Goal: Task Accomplishment & Management: Manage account settings

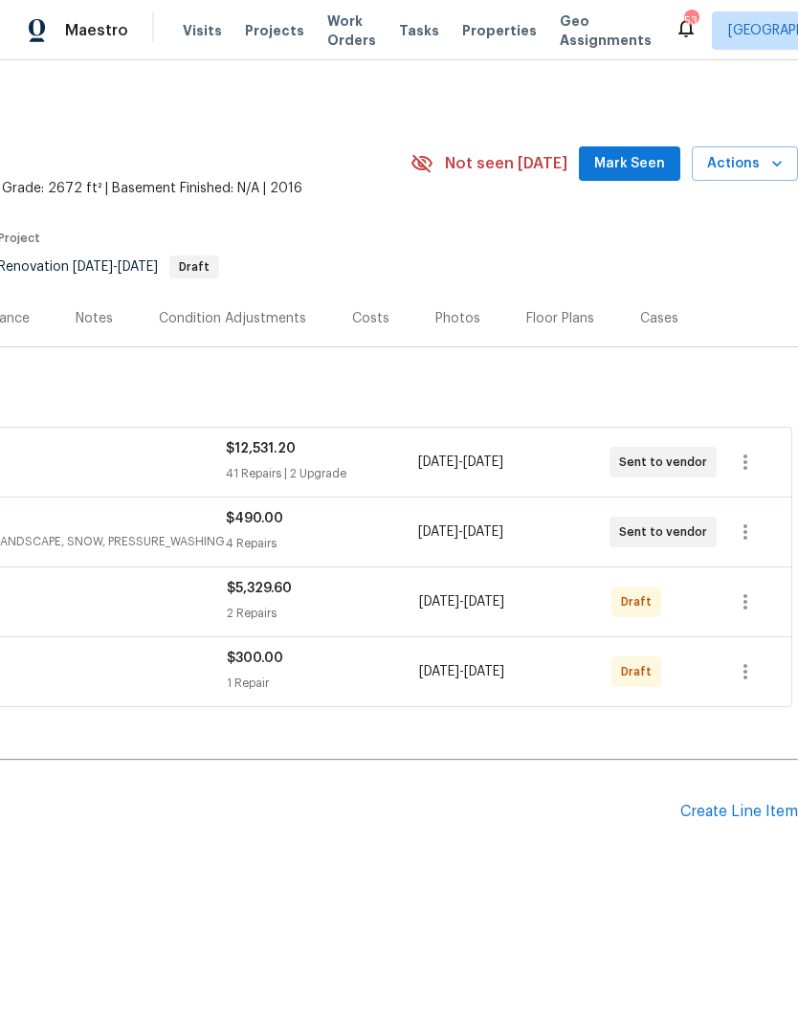
scroll to position [0, 283]
click at [748, 606] on icon "button" at bounding box center [745, 601] width 23 height 23
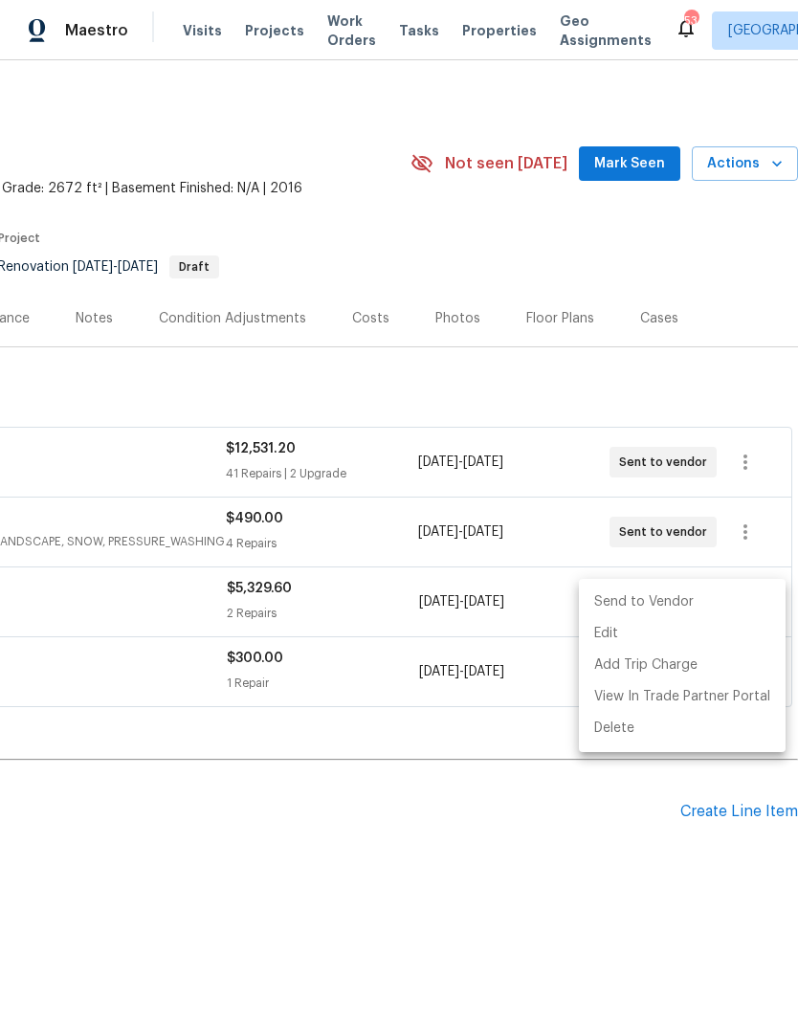
click at [697, 603] on li "Send to Vendor" at bounding box center [682, 603] width 207 height 32
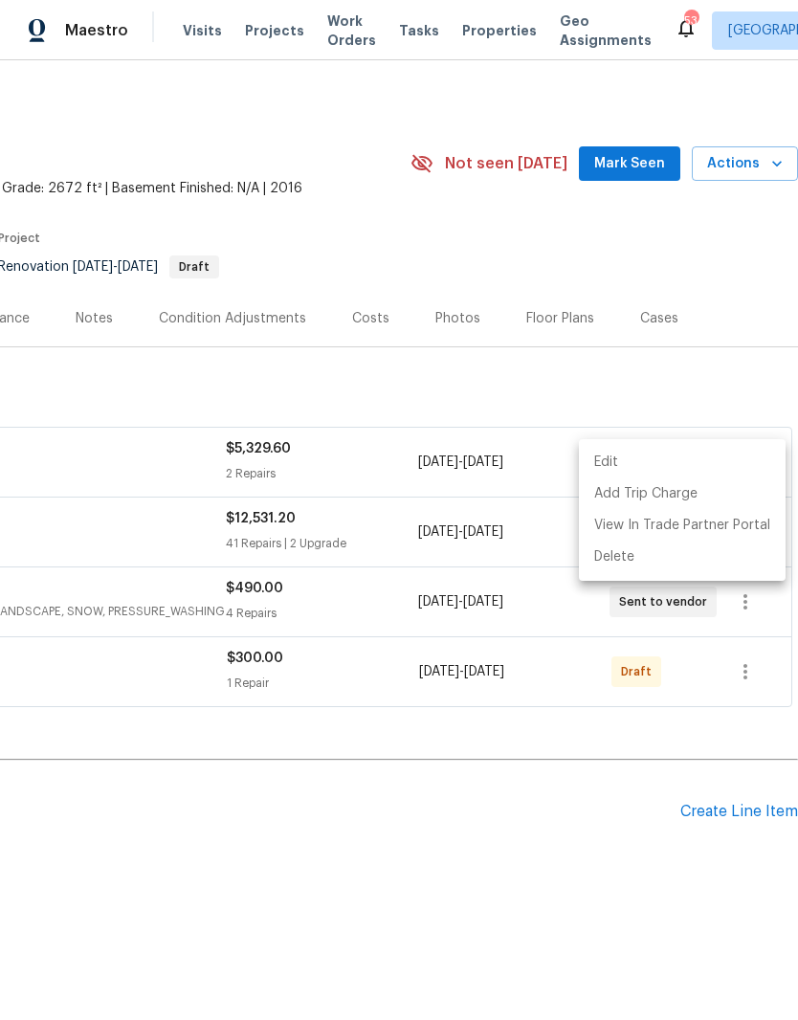
click at [511, 770] on div at bounding box center [399, 510] width 798 height 1020
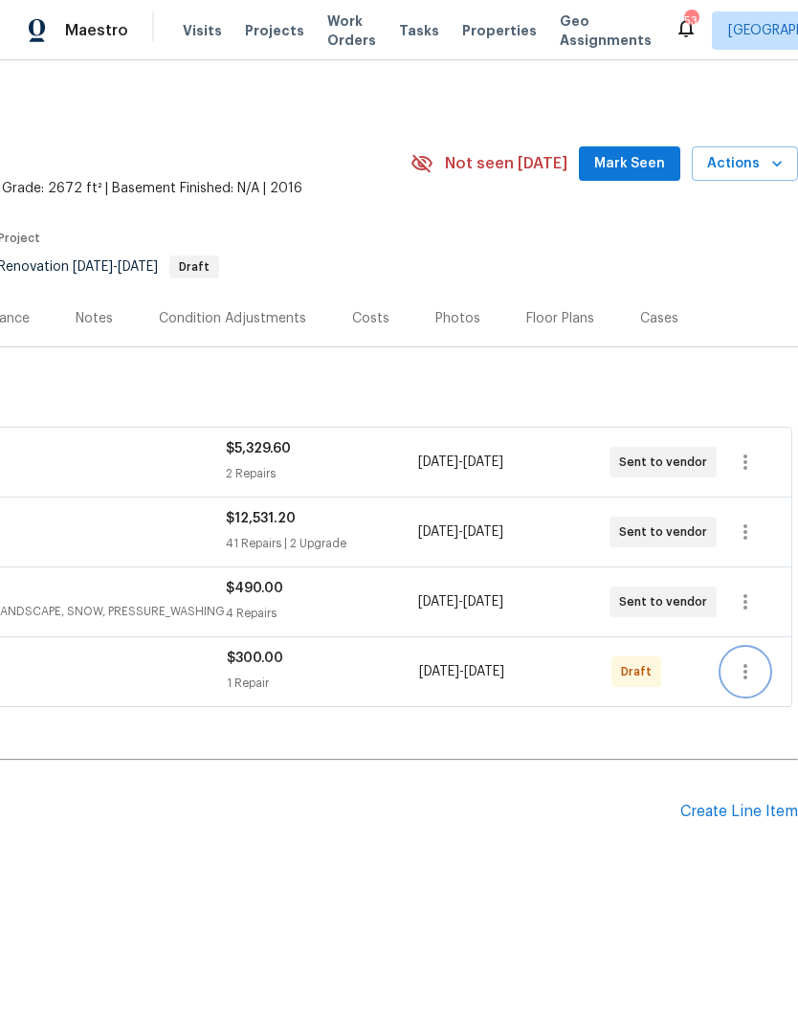
click at [751, 687] on button "button" at bounding box center [746, 672] width 46 height 46
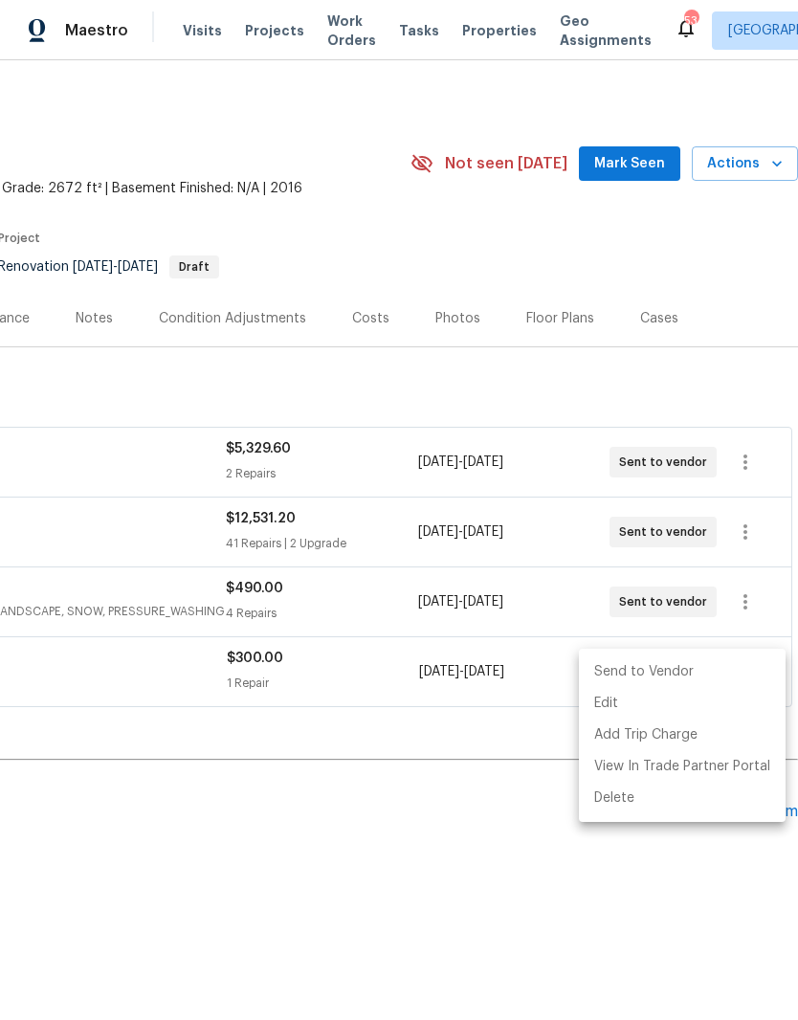
click at [678, 673] on li "Send to Vendor" at bounding box center [682, 672] width 207 height 32
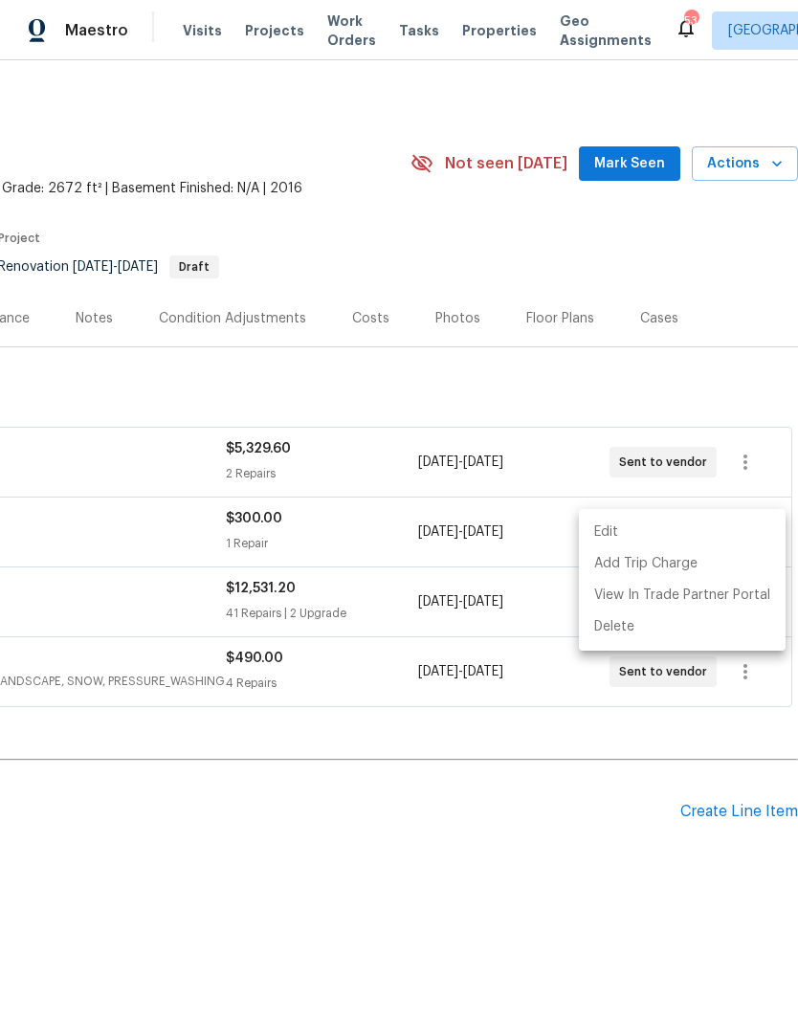
click at [459, 808] on div at bounding box center [399, 510] width 798 height 1020
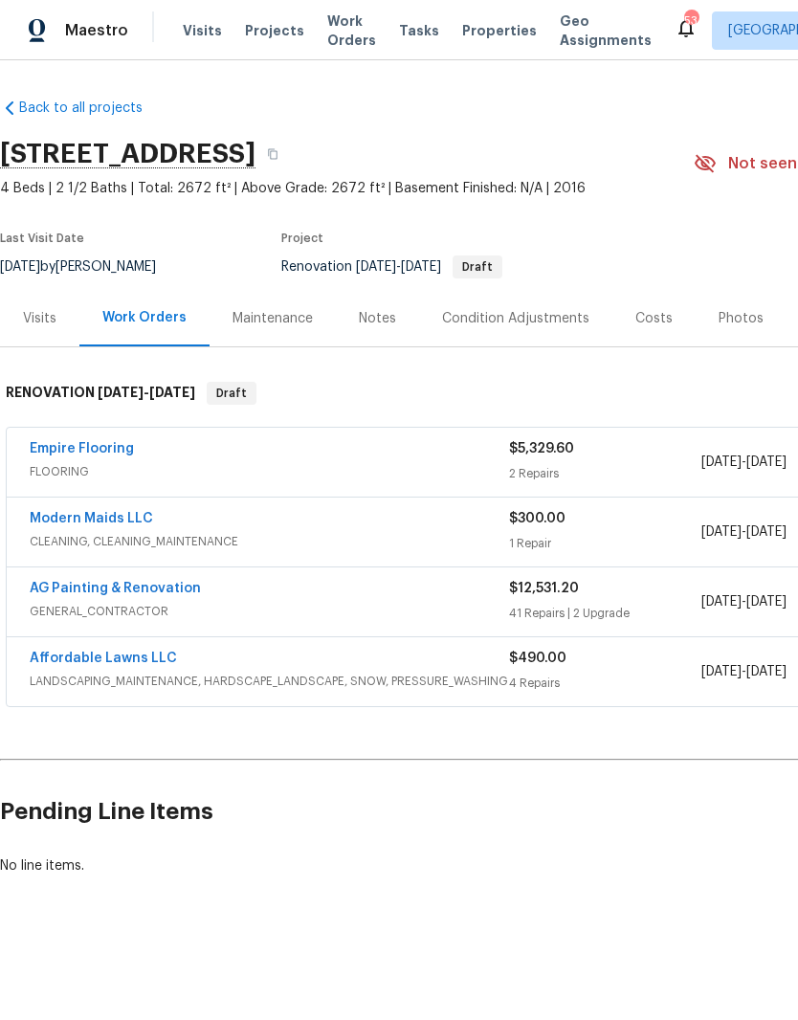
scroll to position [0, 0]
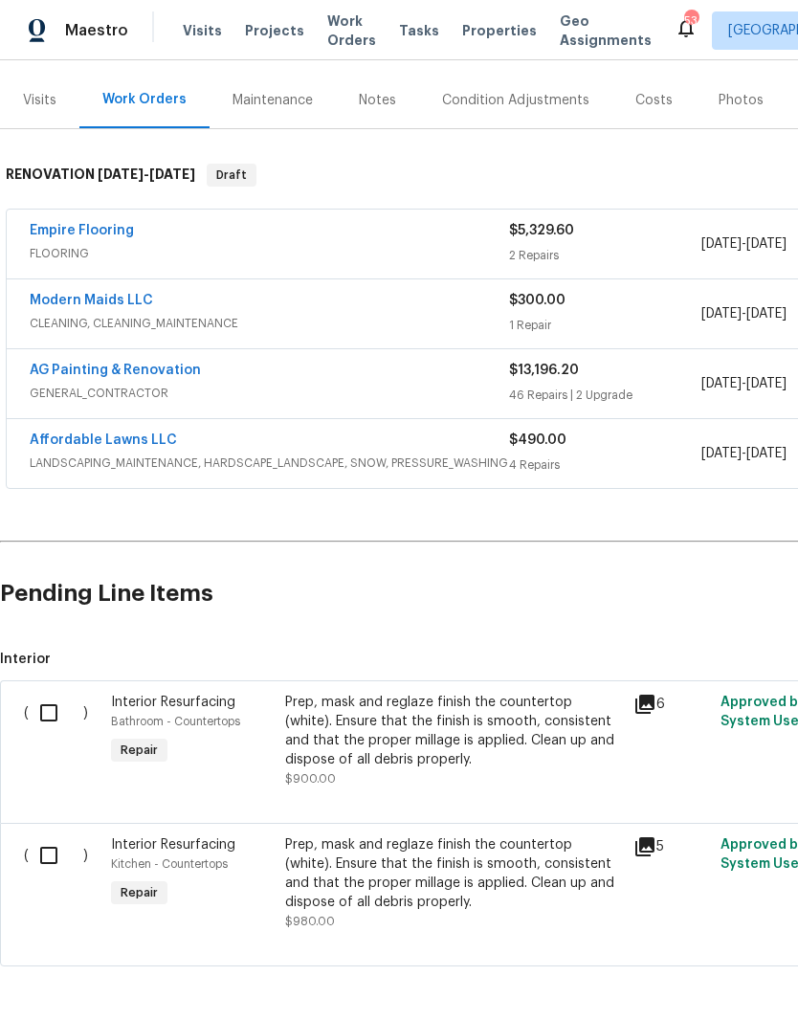
scroll to position [217, 0]
click at [66, 856] on input "checkbox" at bounding box center [56, 856] width 55 height 40
checkbox input "true"
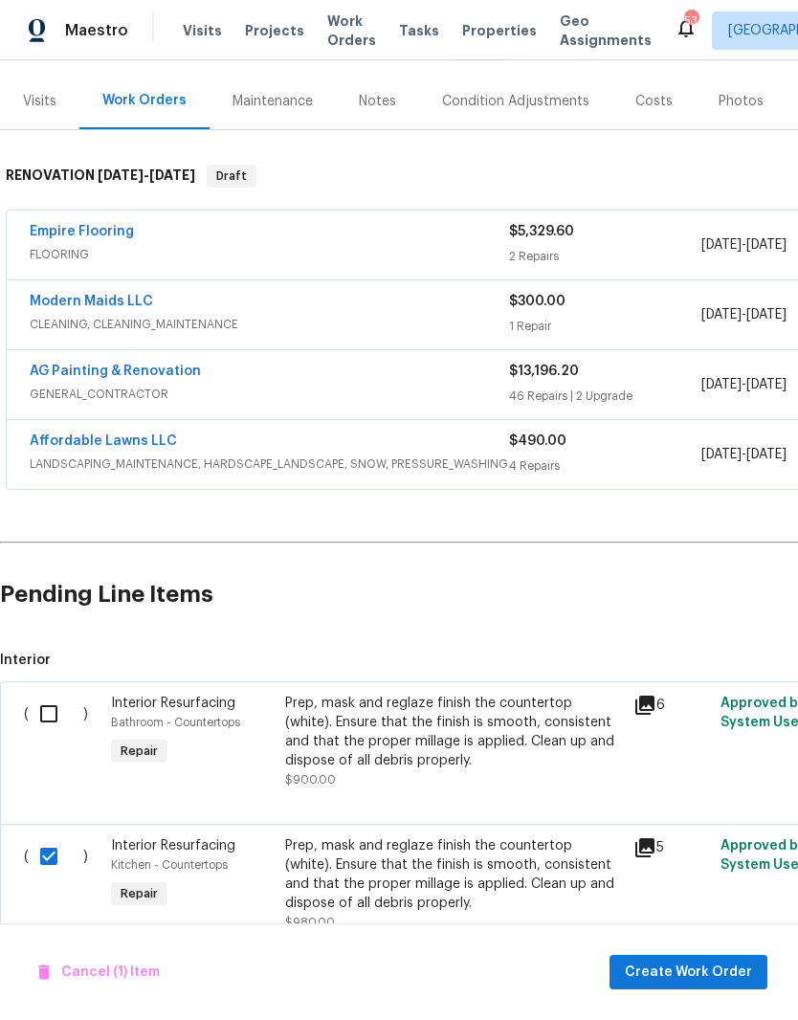
click at [61, 712] on input "checkbox" at bounding box center [56, 714] width 55 height 40
checkbox input "true"
click at [669, 972] on span "Create Work Order" at bounding box center [688, 973] width 127 height 24
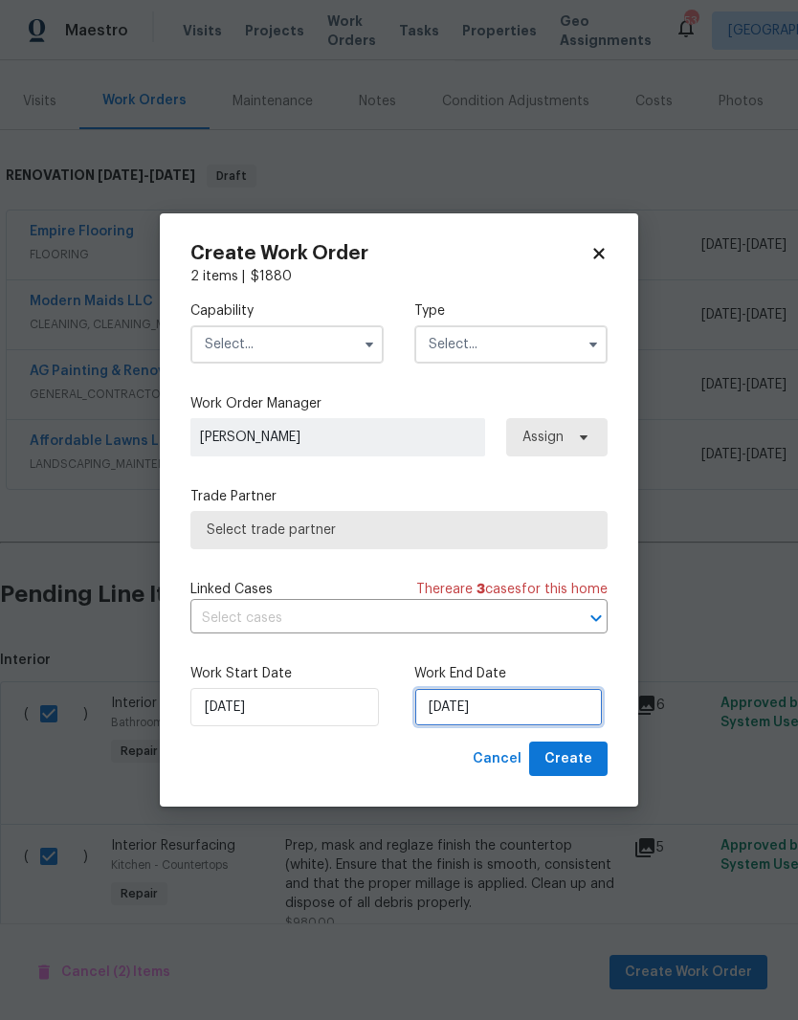
click at [452, 716] on input "10/6/2025" at bounding box center [508, 707] width 189 height 38
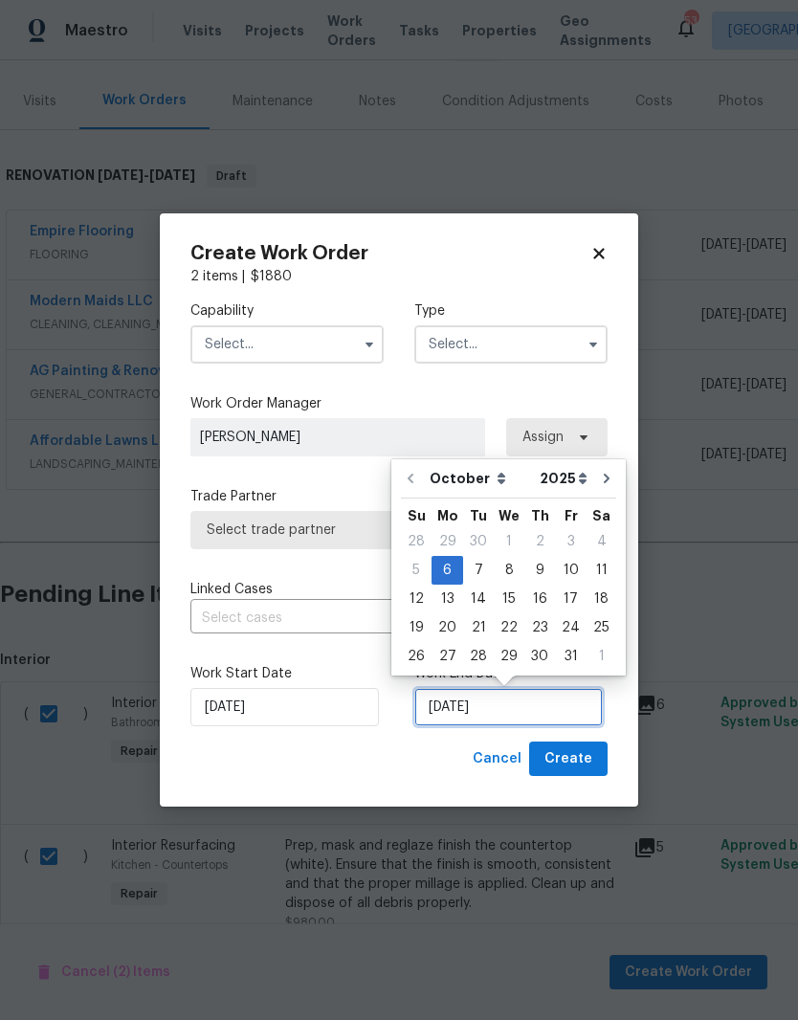
scroll to position [8, 0]
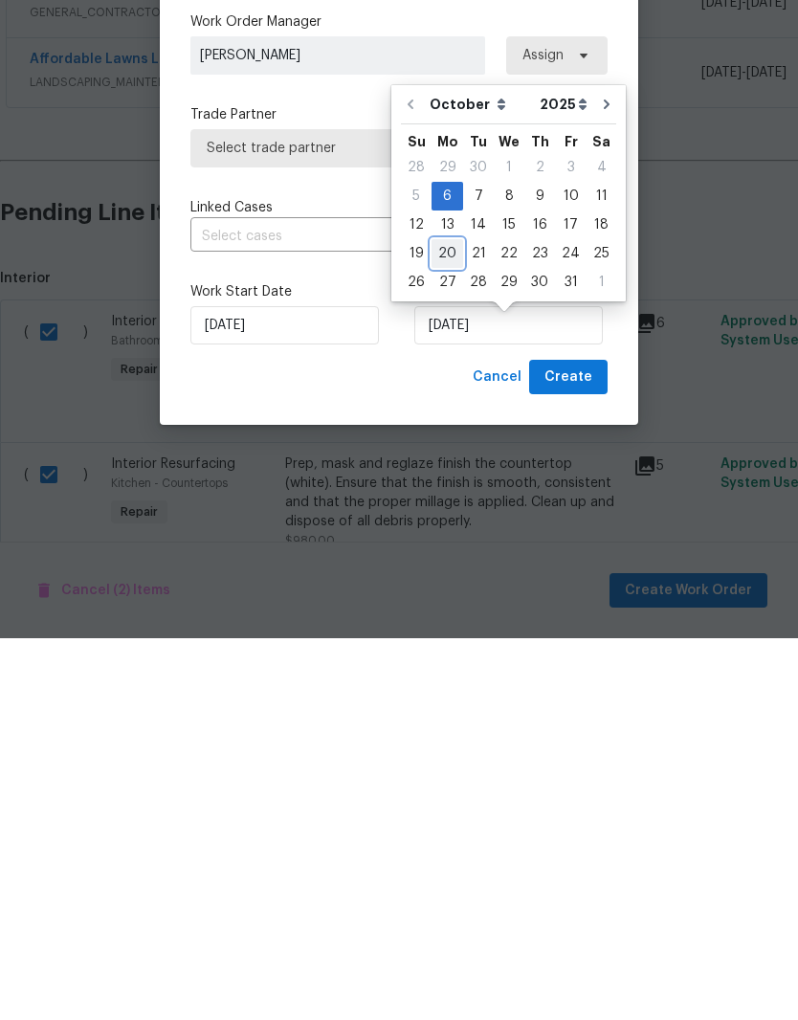
click at [452, 622] on div "20" at bounding box center [448, 635] width 32 height 27
type input "10/20/2025"
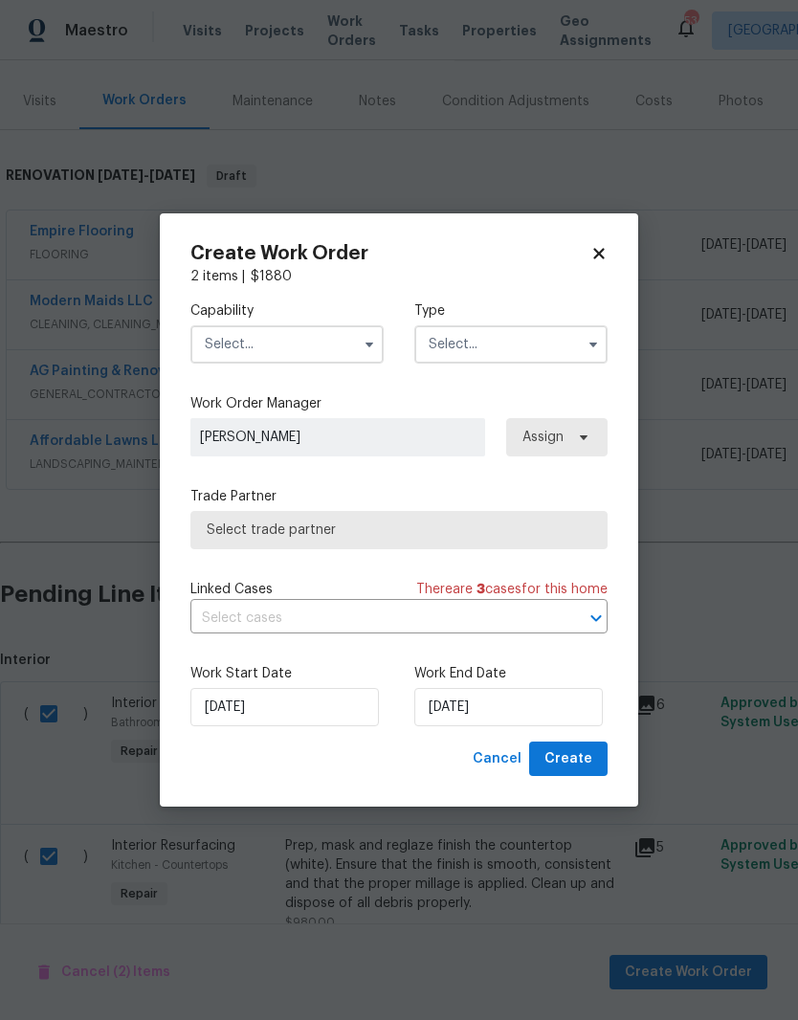
click at [350, 338] on input "text" at bounding box center [286, 344] width 193 height 38
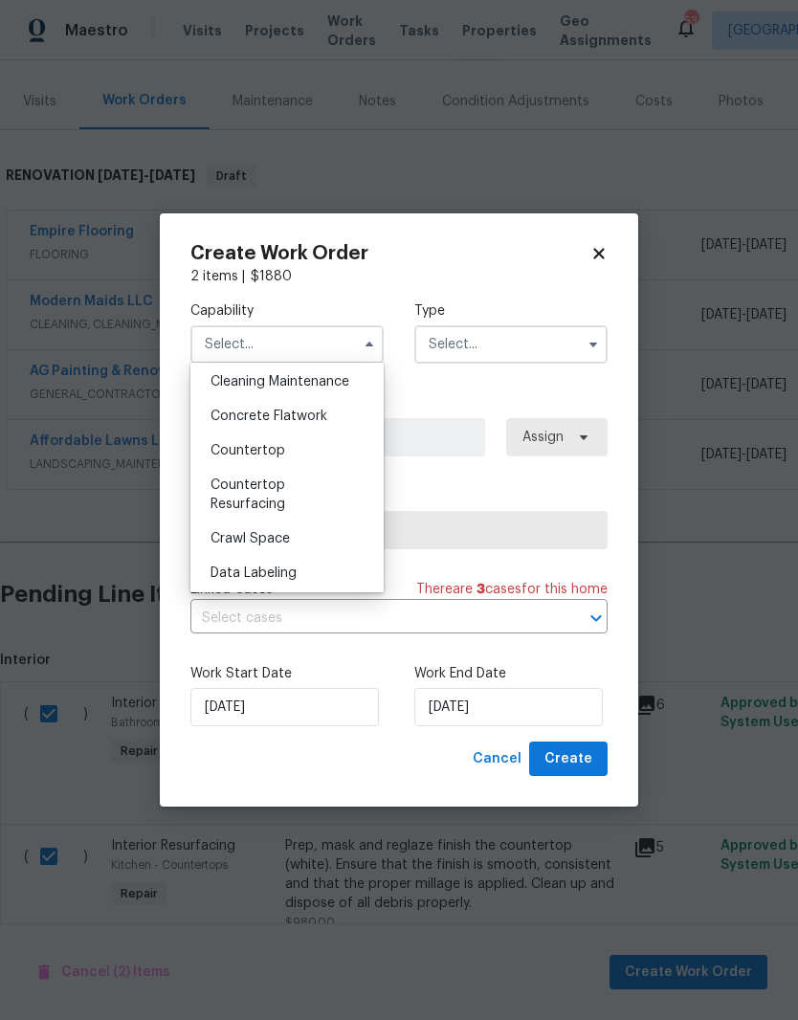
scroll to position [314, 0]
click at [281, 505] on span "Countertop Resurfacing" at bounding box center [248, 494] width 75 height 33
type input "Countertop Resurfacing"
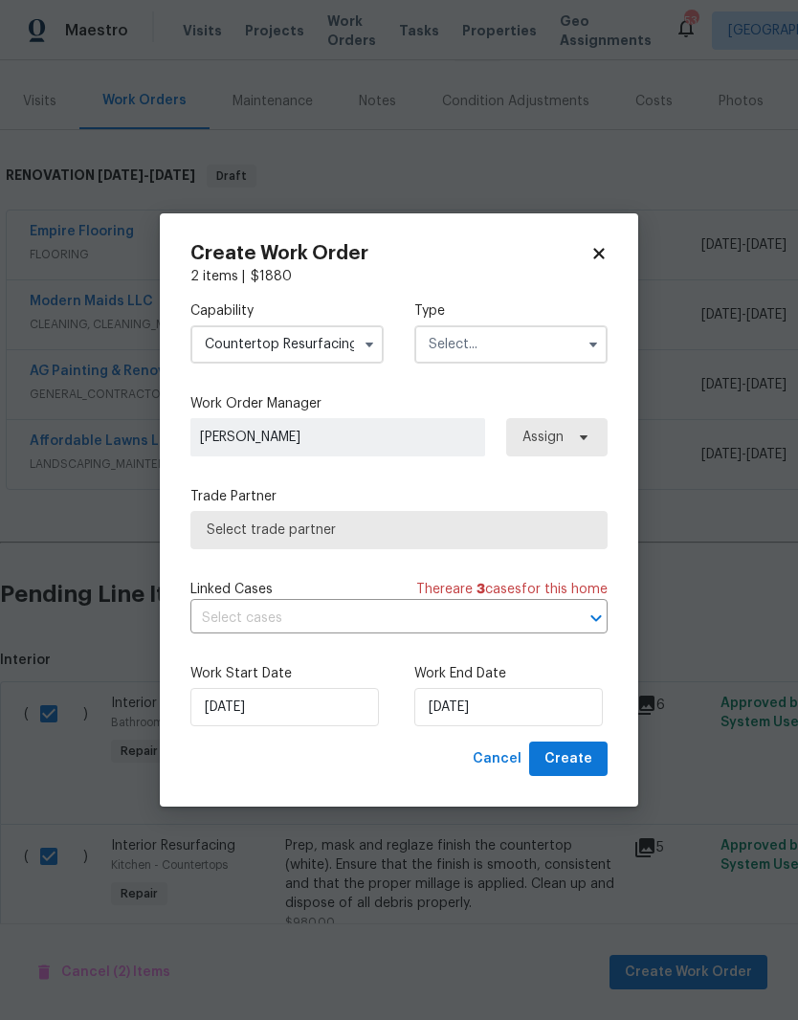
click at [537, 339] on input "text" at bounding box center [510, 344] width 193 height 38
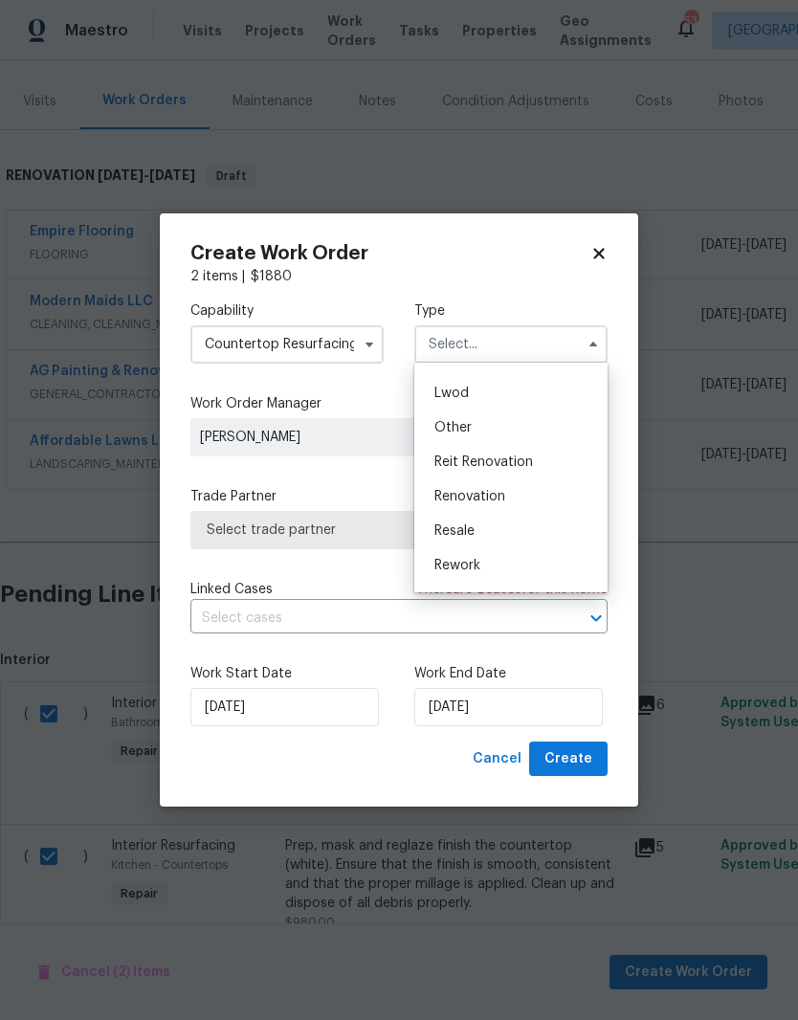
scroll to position [204, 0]
click at [495, 493] on span "Renovation" at bounding box center [469, 490] width 71 height 13
type input "Renovation"
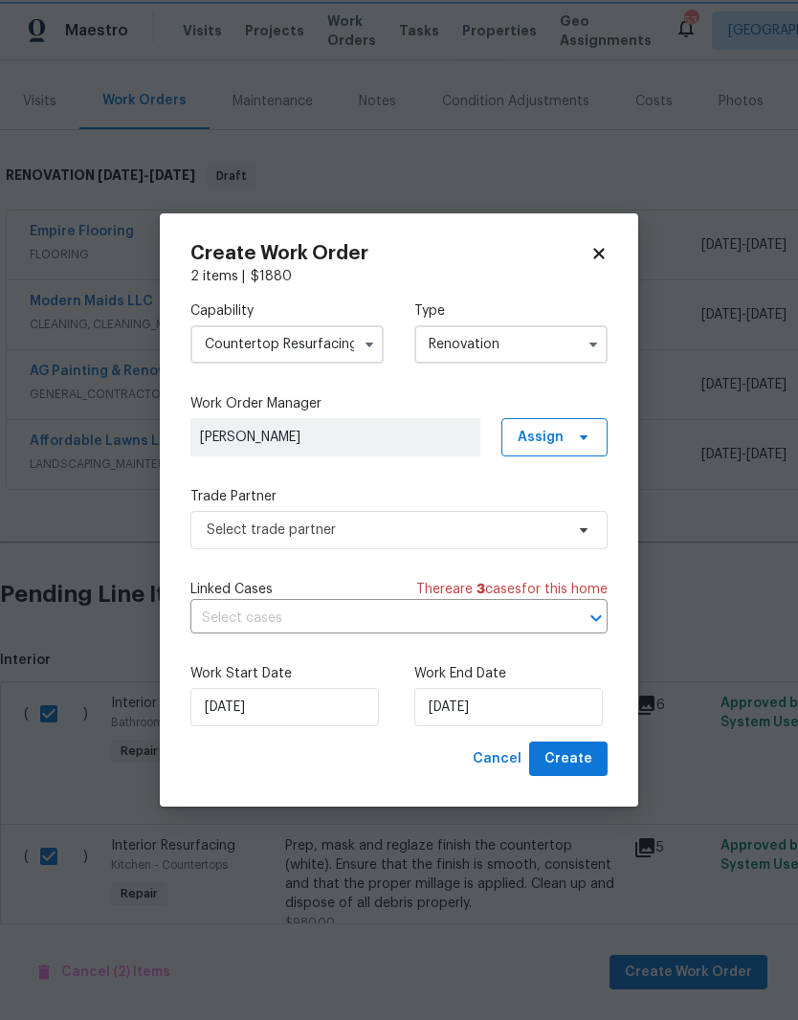
scroll to position [0, 0]
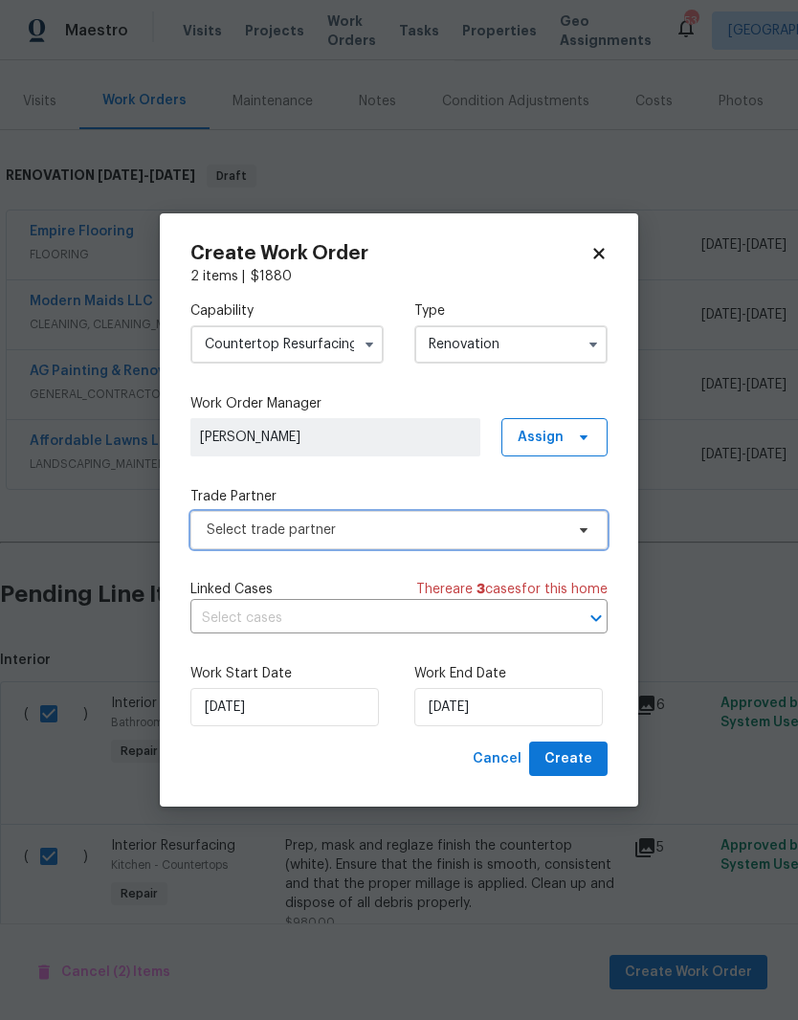
click at [550, 536] on span "Select trade partner" at bounding box center [385, 530] width 357 height 19
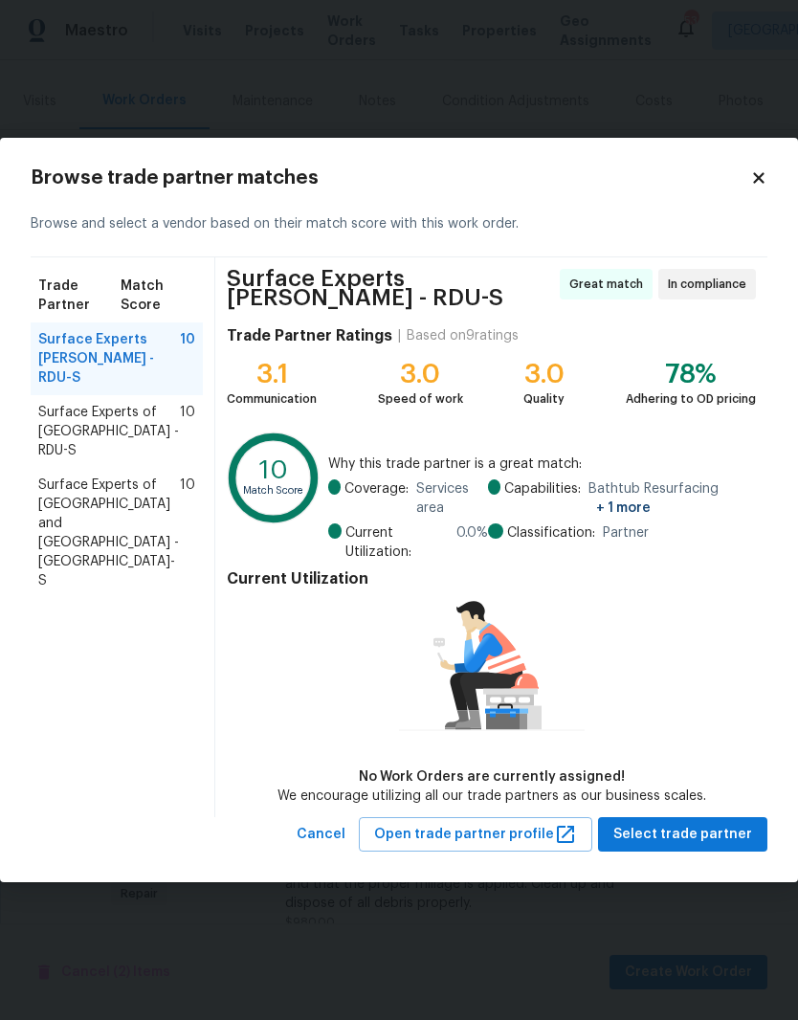
click at [120, 404] on span "Surface Experts of North Raleigh - RDU-S" at bounding box center [109, 431] width 142 height 57
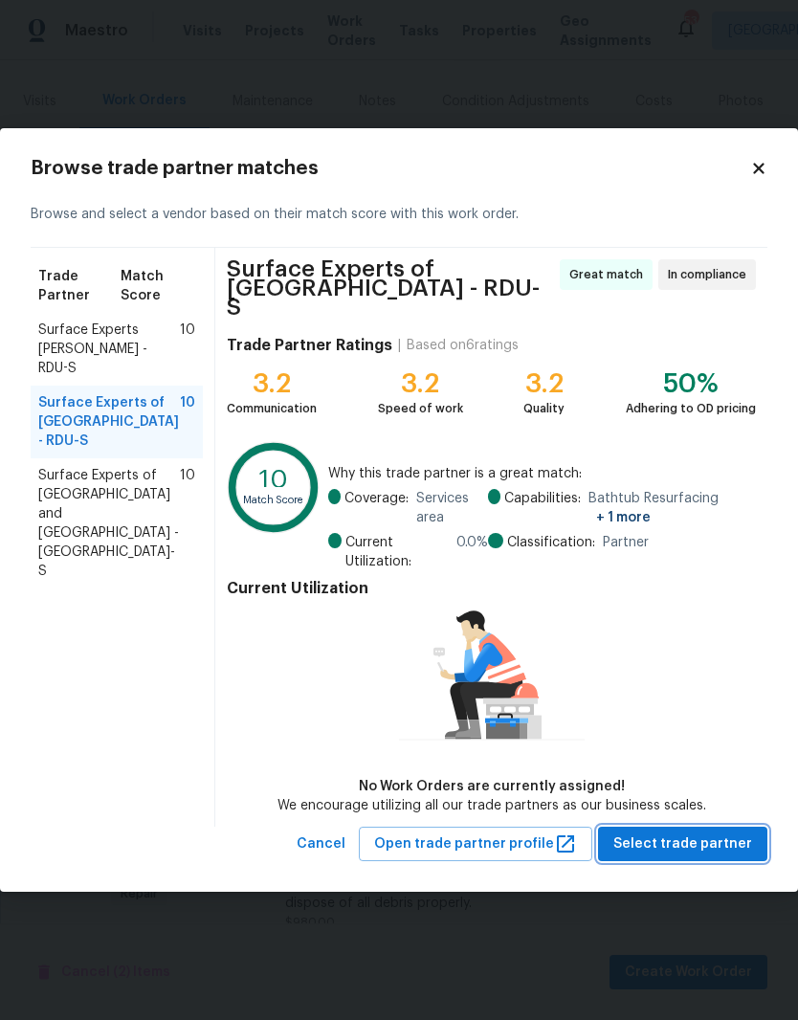
click at [706, 833] on span "Select trade partner" at bounding box center [682, 845] width 139 height 24
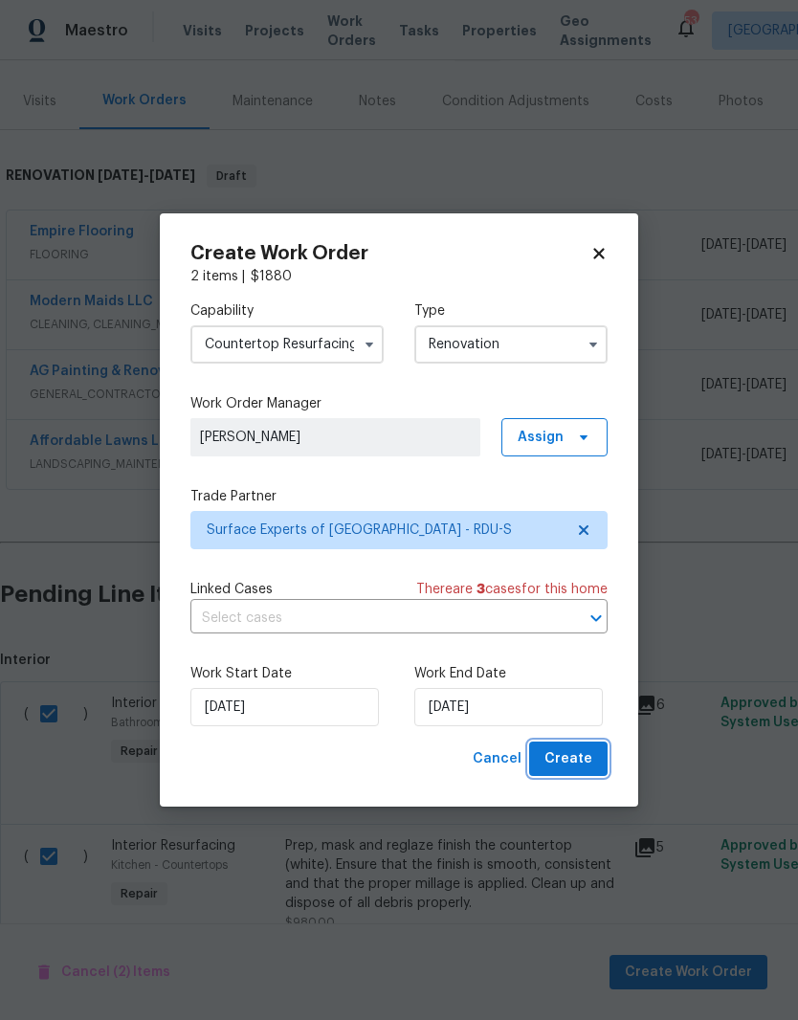
click at [579, 769] on span "Create" at bounding box center [569, 759] width 48 height 24
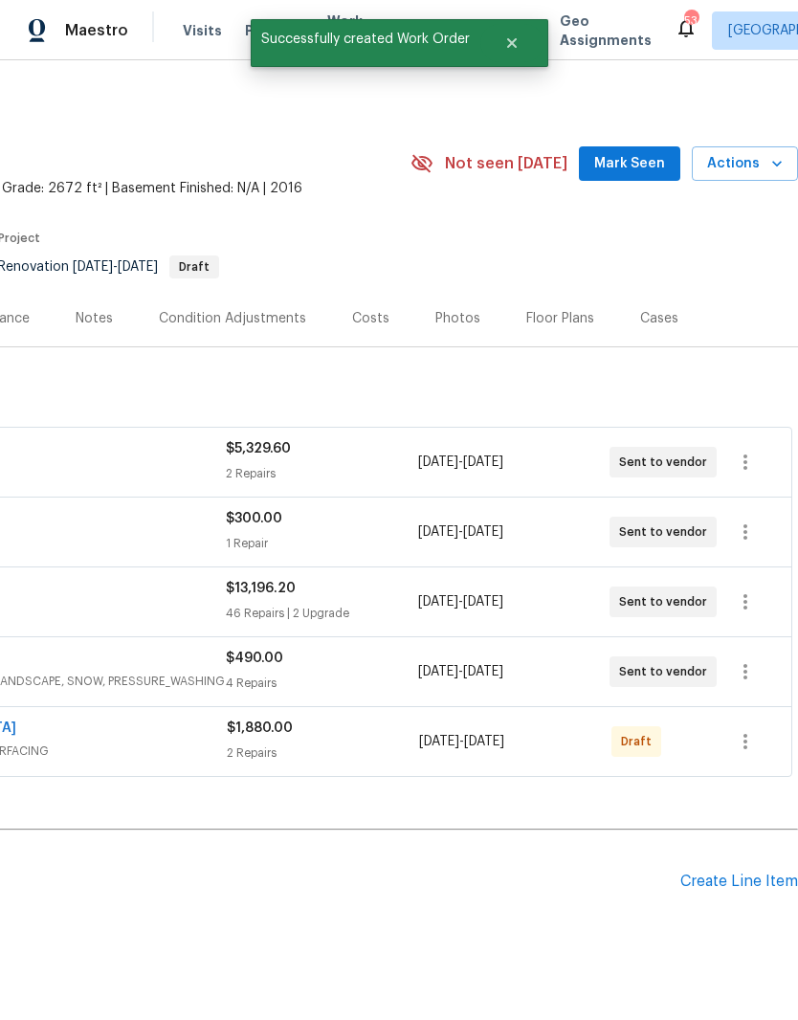
scroll to position [0, 283]
click at [741, 730] on icon "button" at bounding box center [745, 741] width 23 height 23
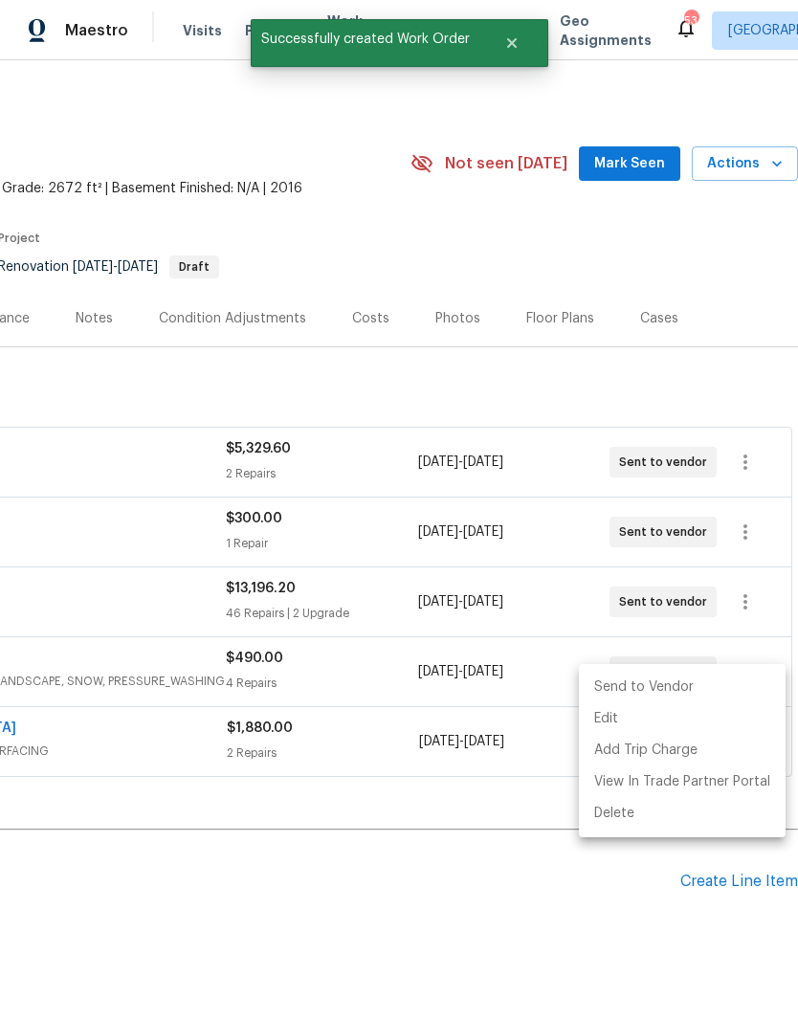
click at [678, 700] on li "Send to Vendor" at bounding box center [682, 688] width 207 height 32
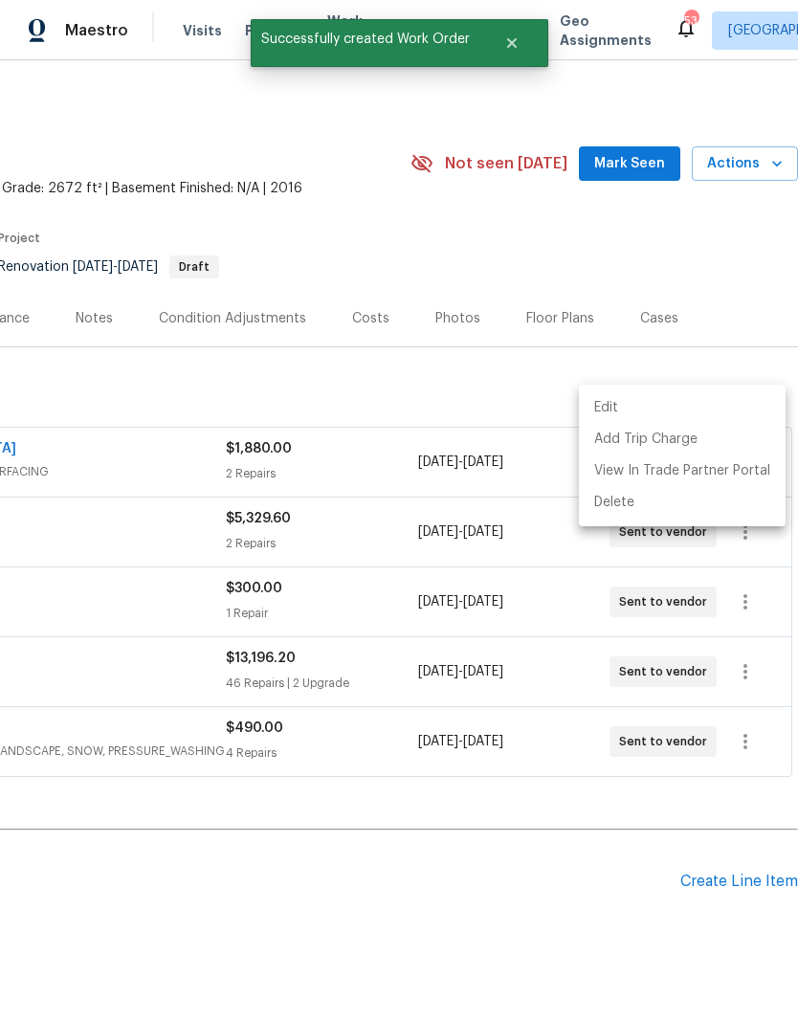
click at [557, 792] on div at bounding box center [399, 510] width 798 height 1020
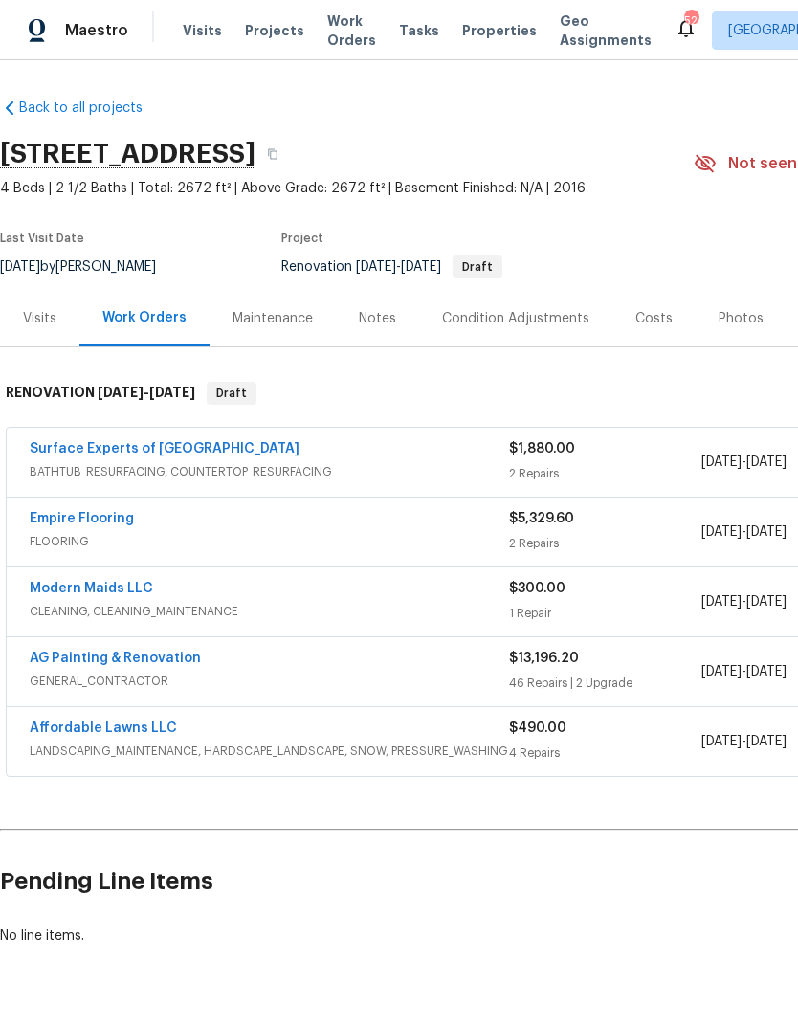
scroll to position [0, 0]
click at [394, 290] on div "Notes" at bounding box center [377, 318] width 83 height 56
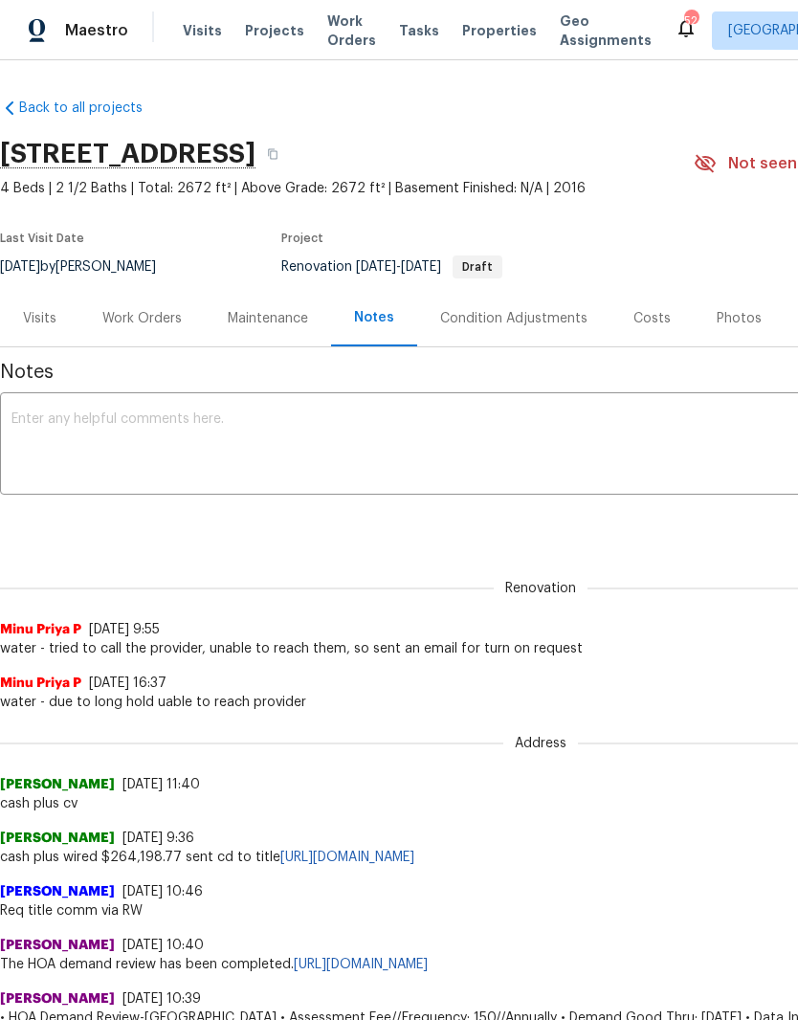
click at [311, 439] on textarea at bounding box center [540, 445] width 1058 height 67
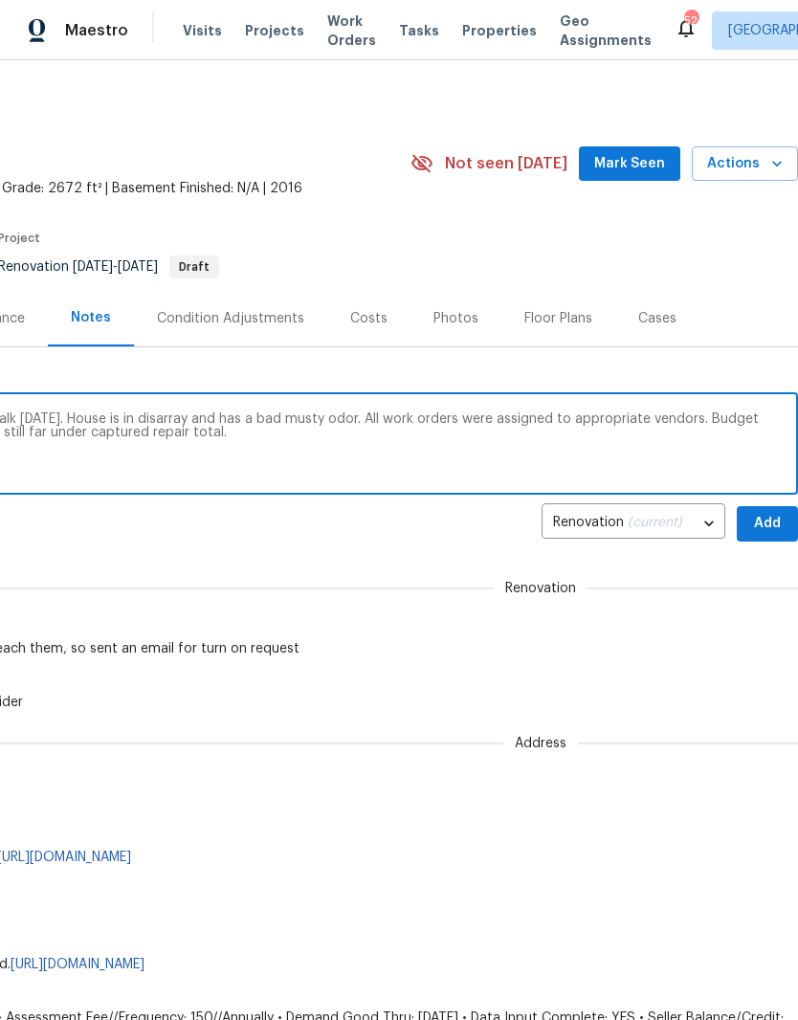
scroll to position [0, 283]
type textarea "On site visit today to complete day one walk Saturday 10/4. House is in disarra…"
click at [772, 521] on span "Add" at bounding box center [767, 524] width 31 height 24
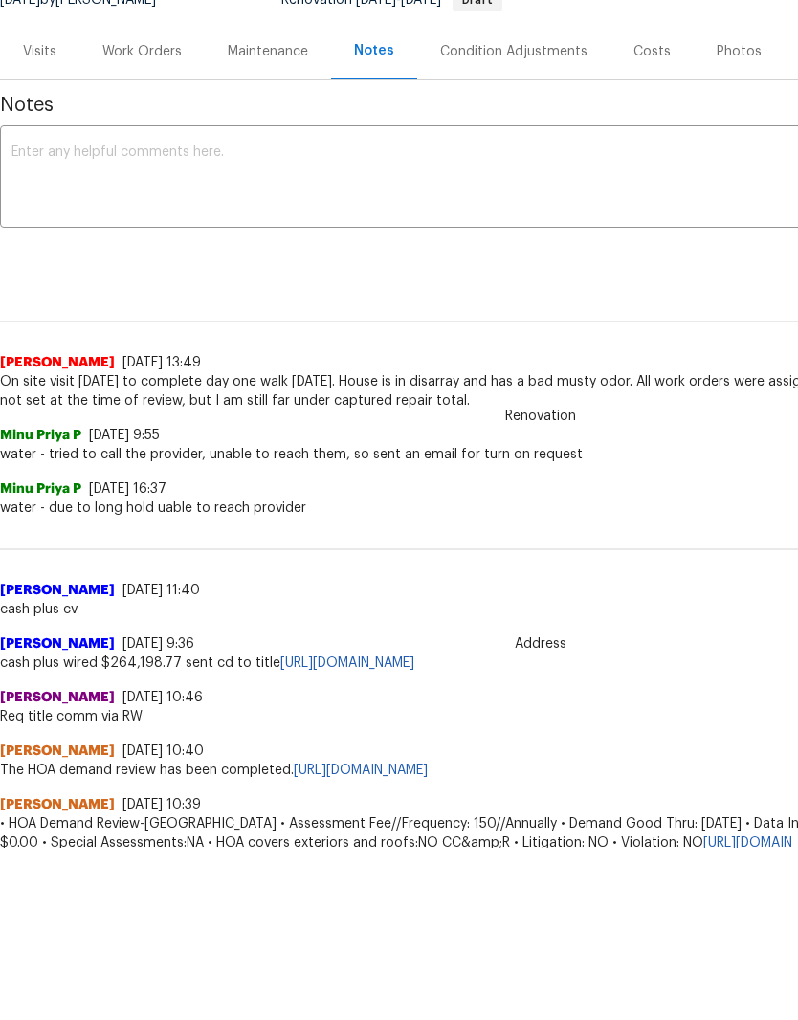
scroll to position [0, 0]
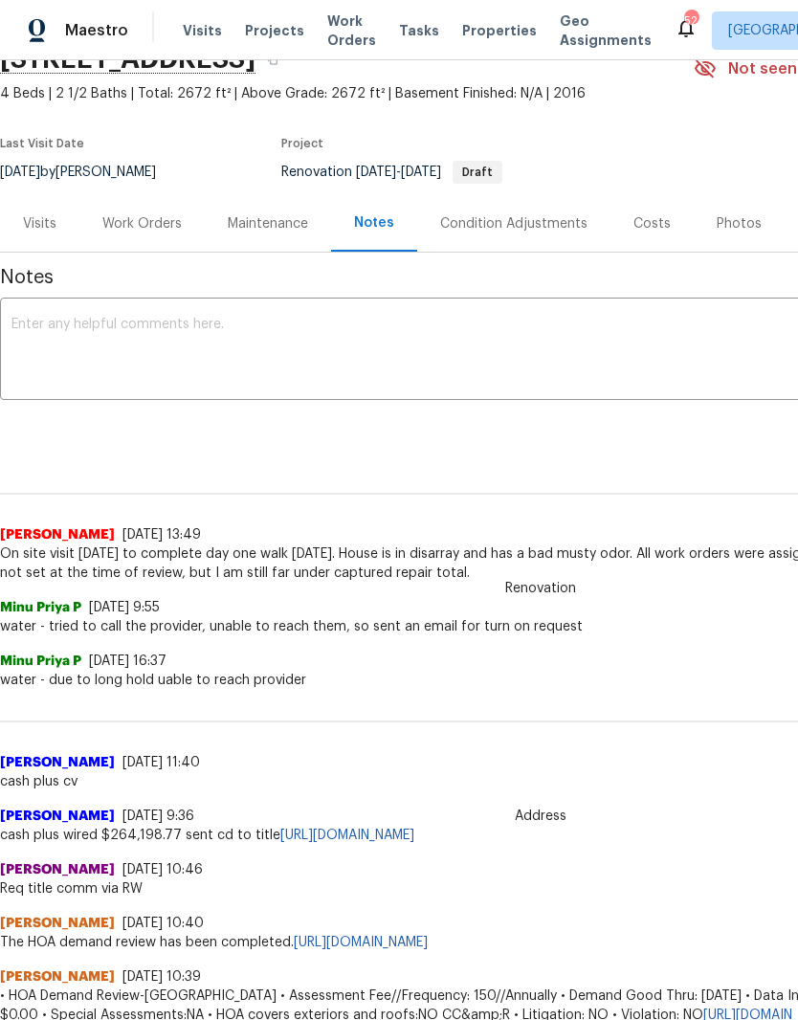
click at [130, 229] on div "Work Orders" at bounding box center [141, 223] width 79 height 19
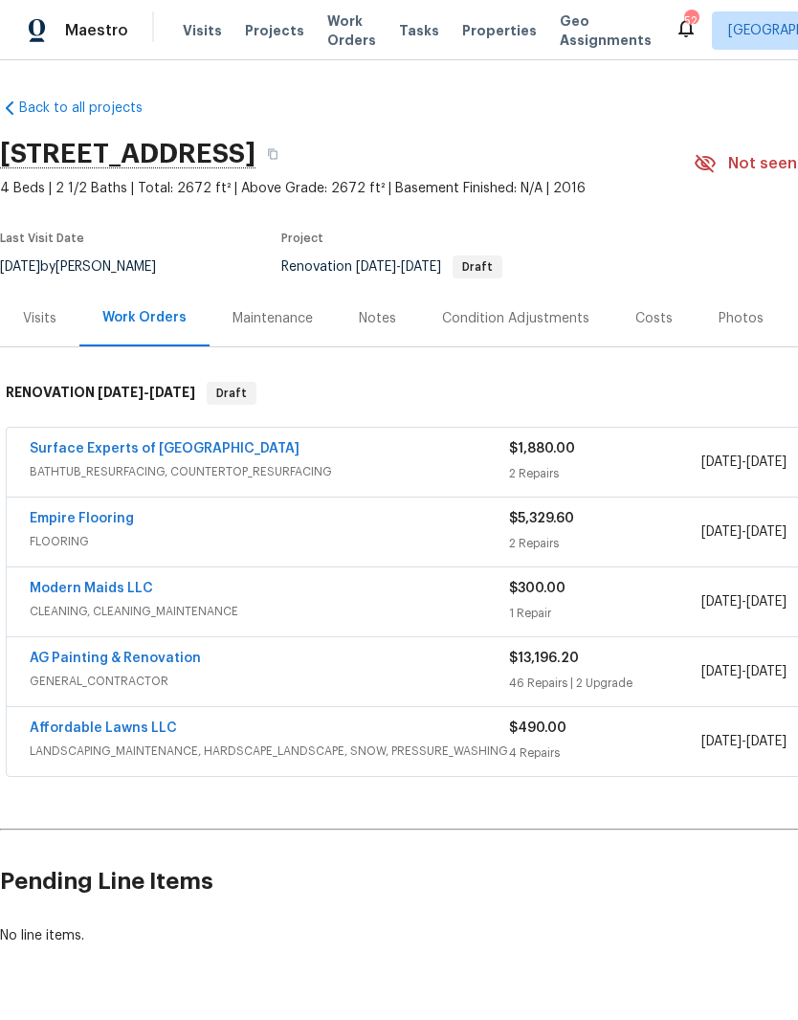
click at [541, 320] on div "Condition Adjustments" at bounding box center [515, 318] width 147 height 19
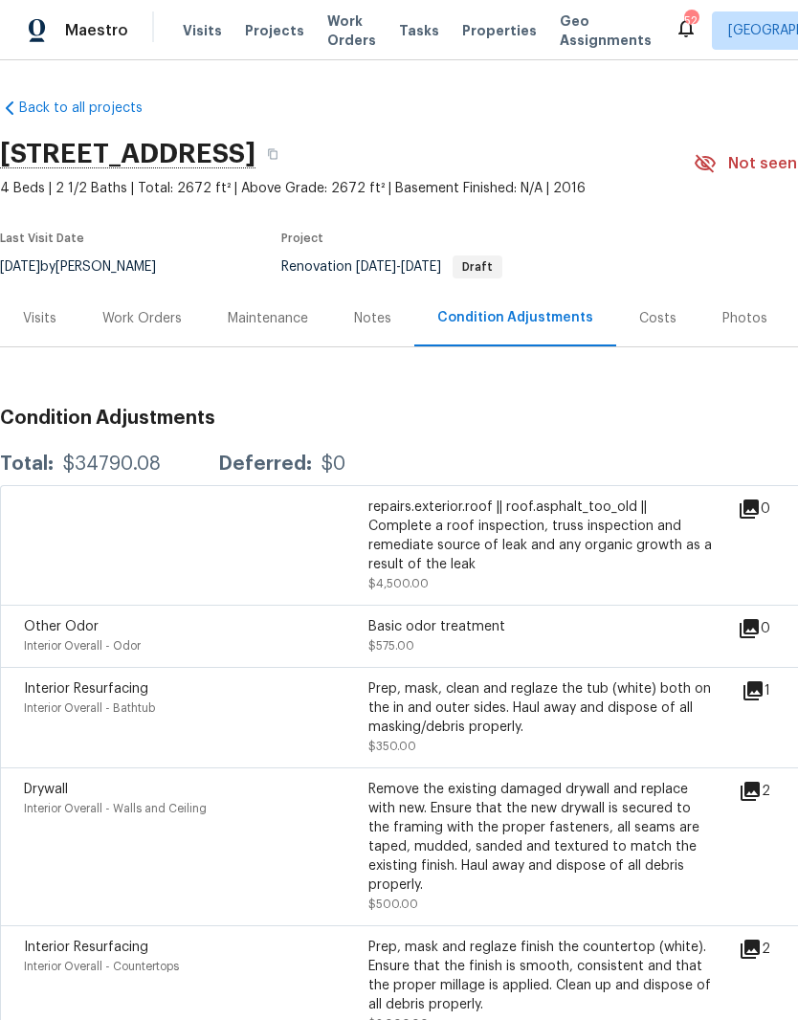
click at [135, 326] on div "Work Orders" at bounding box center [141, 318] width 79 height 19
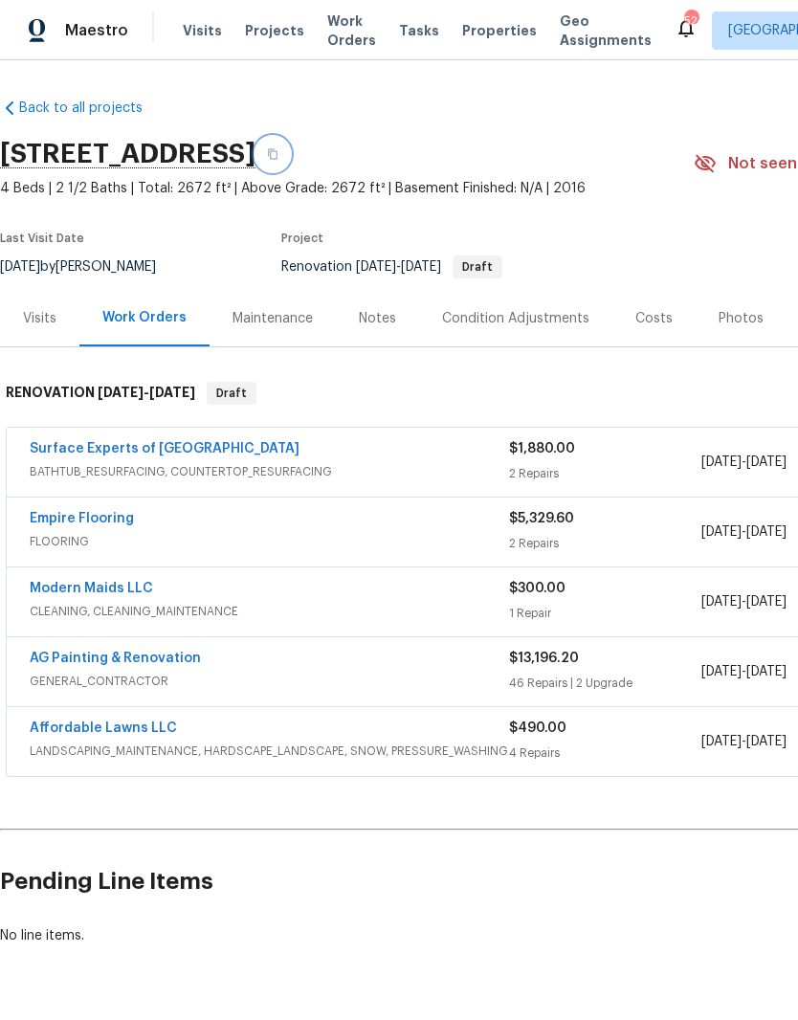
click at [290, 145] on button "button" at bounding box center [273, 154] width 34 height 34
click at [278, 155] on icon "button" at bounding box center [272, 153] width 11 height 11
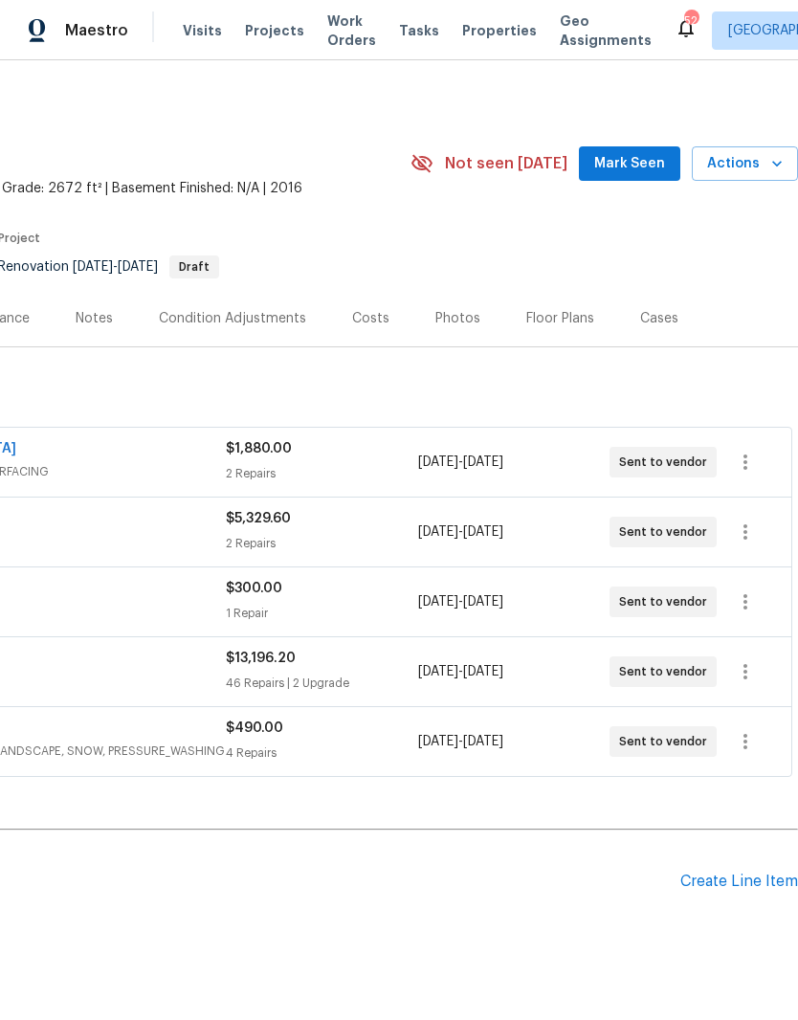
scroll to position [0, 283]
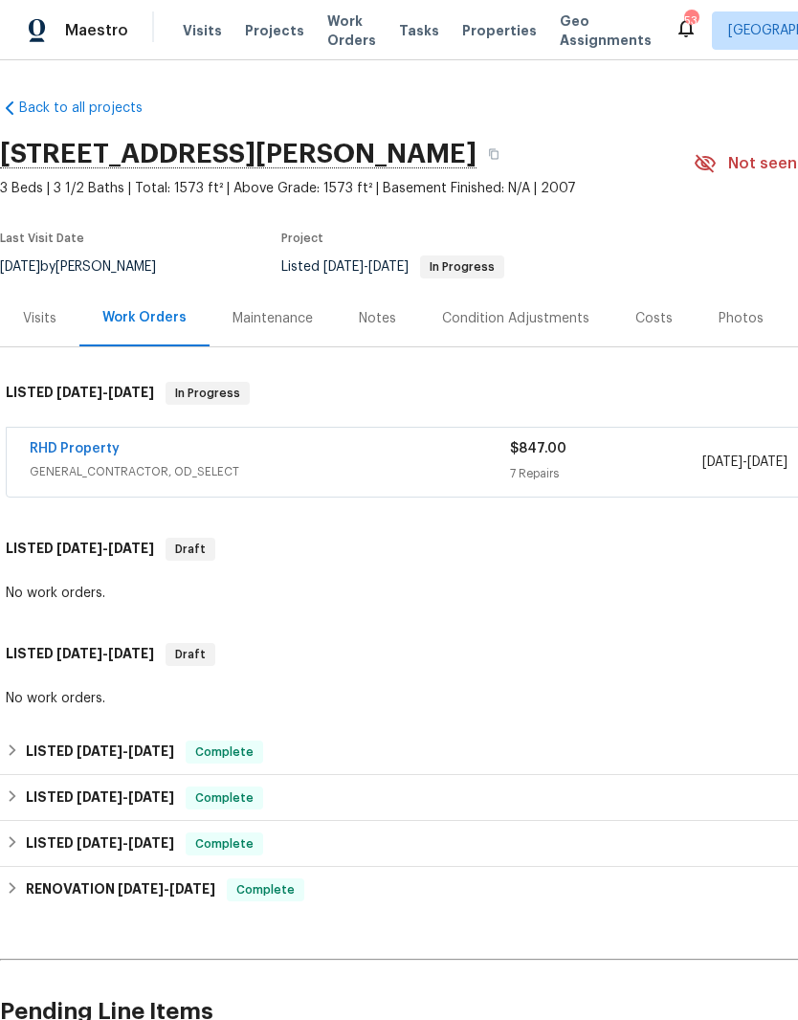
click at [71, 434] on div "RHD Property GENERAL_CONTRACTOR, OD_SELECT $847.00 7 Repairs [DATE] - [DATE] Ne…" at bounding box center [541, 462] width 1068 height 69
click at [81, 450] on link "RHD Property" at bounding box center [75, 448] width 90 height 13
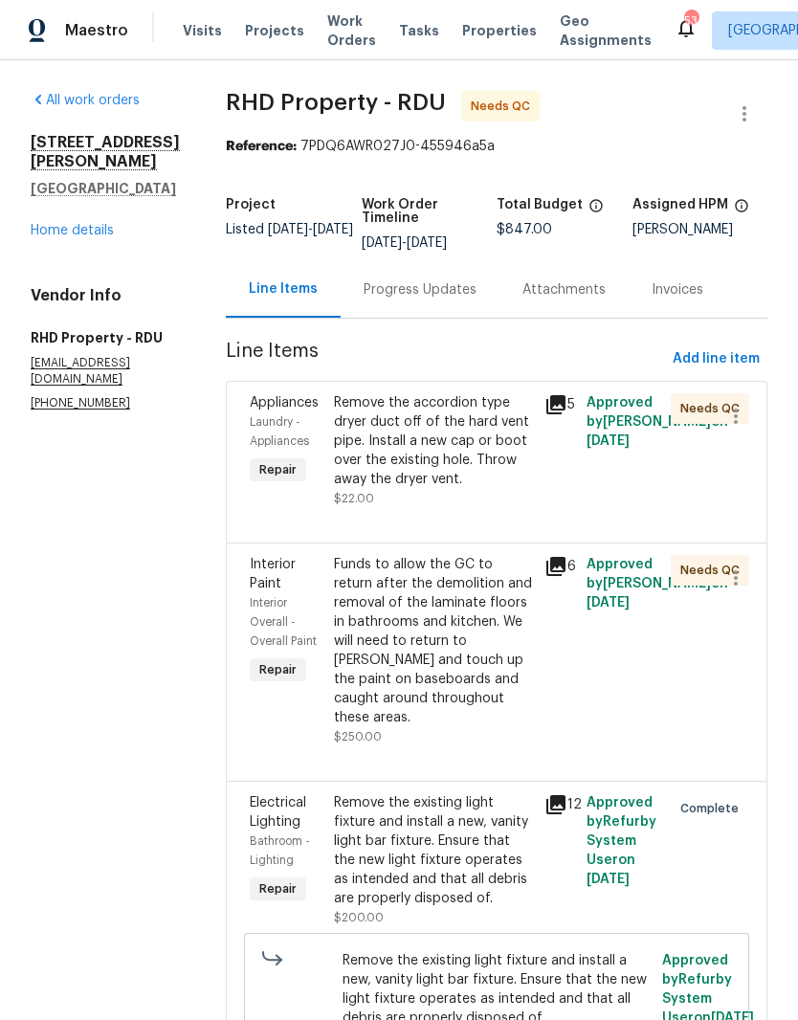
click at [463, 470] on div "Remove the accordion type dryer duct off of the hard vent pipe. Install a new c…" at bounding box center [433, 441] width 199 height 96
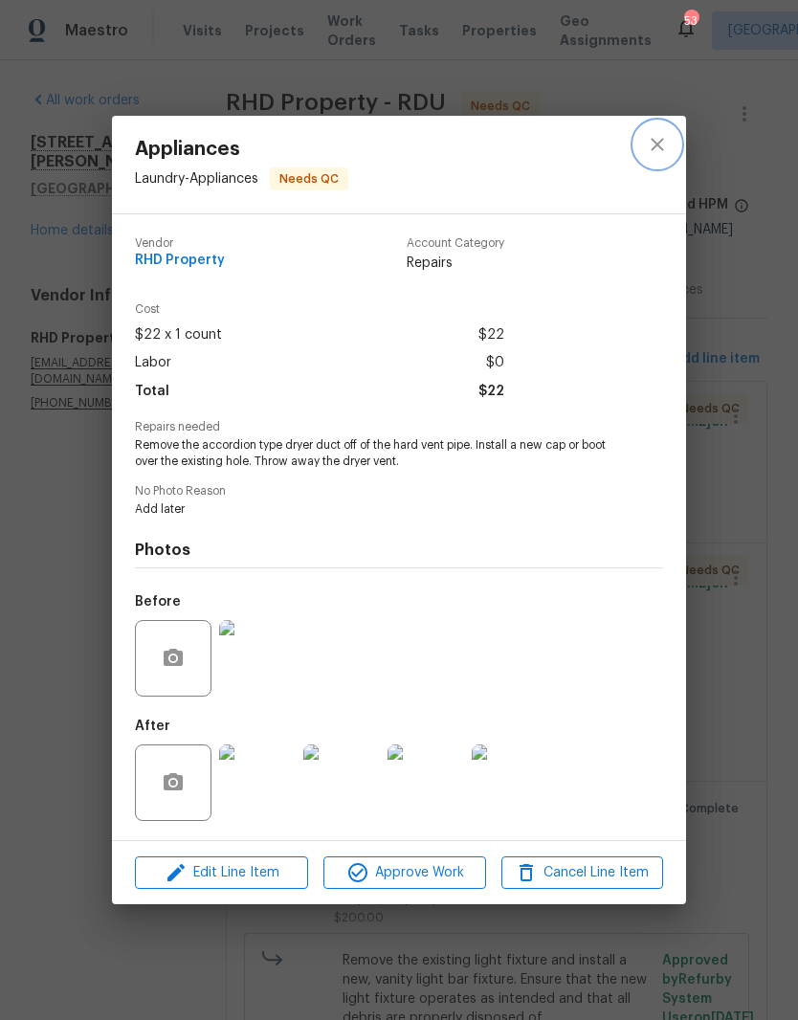
click at [663, 142] on icon "close" at bounding box center [657, 144] width 23 height 23
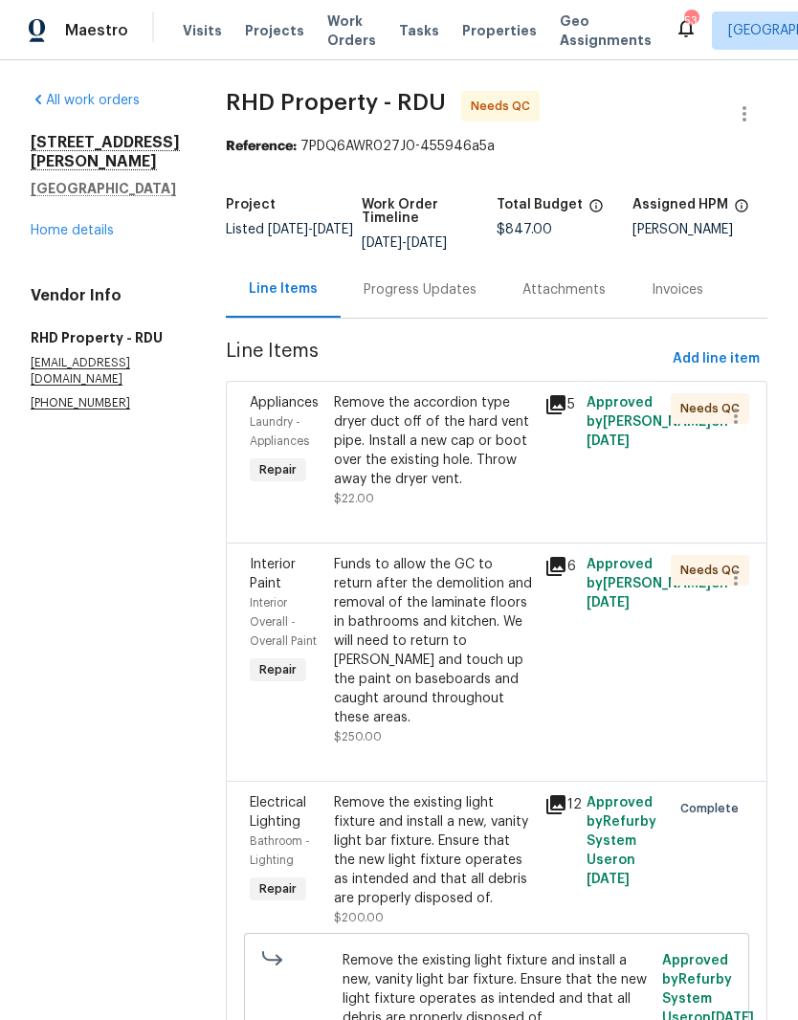
click at [437, 489] on div "Remove the accordion type dryer duct off of the hard vent pipe. Install a new c…" at bounding box center [433, 441] width 199 height 96
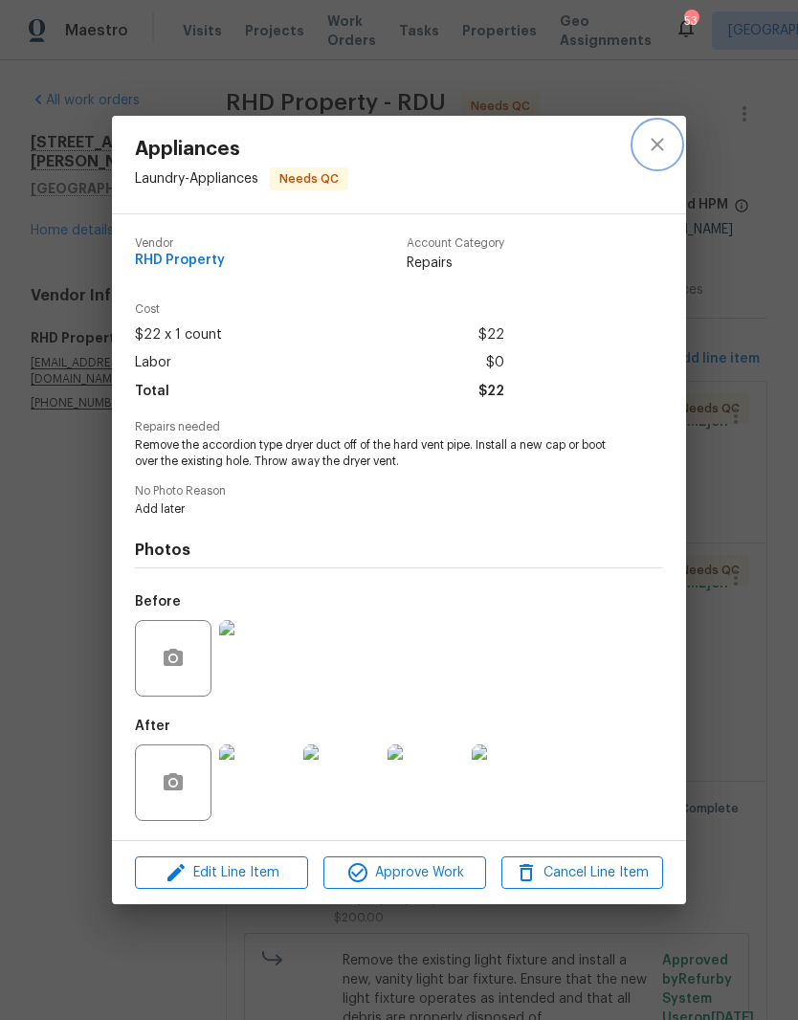
click at [654, 139] on icon "close" at bounding box center [657, 144] width 12 height 12
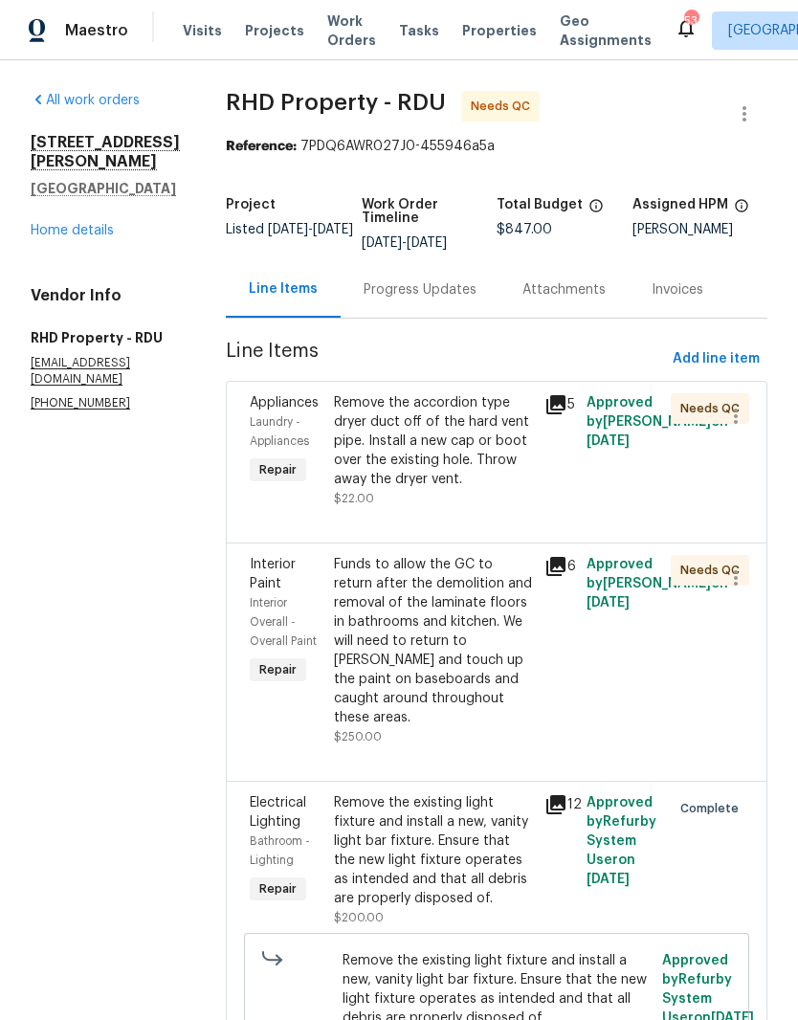
click at [464, 652] on div "Funds to allow the GC to return after the demolition and removal of the laminat…" at bounding box center [433, 641] width 199 height 172
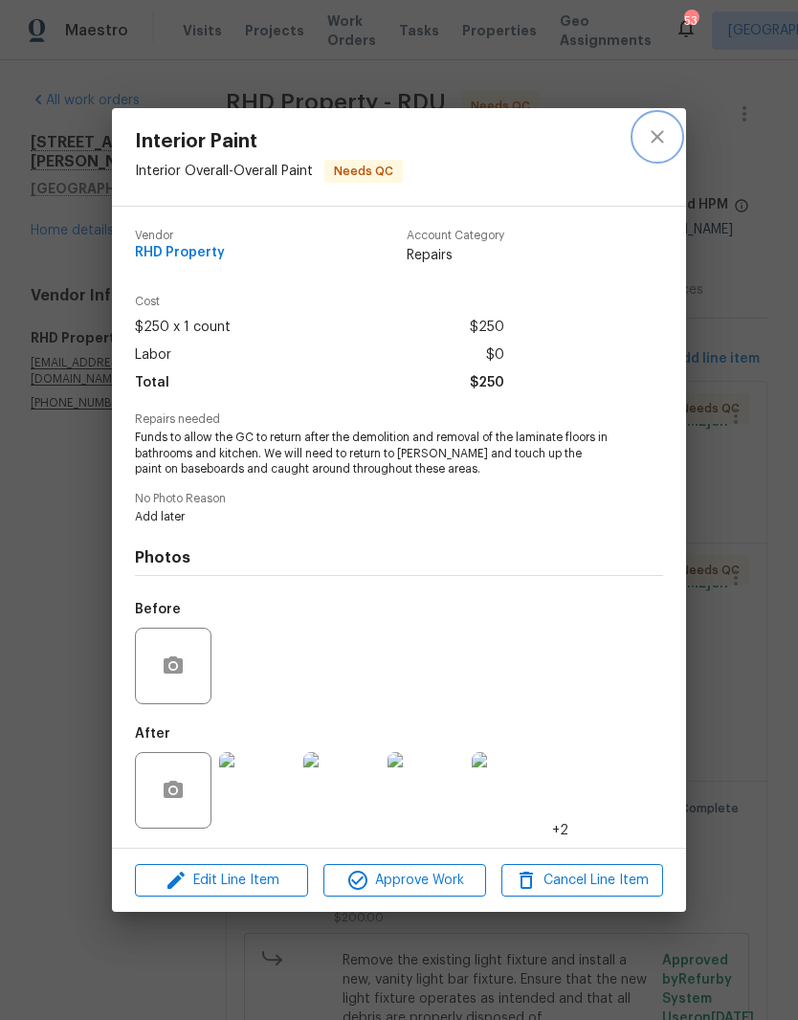
click at [671, 127] on button "close" at bounding box center [657, 137] width 46 height 46
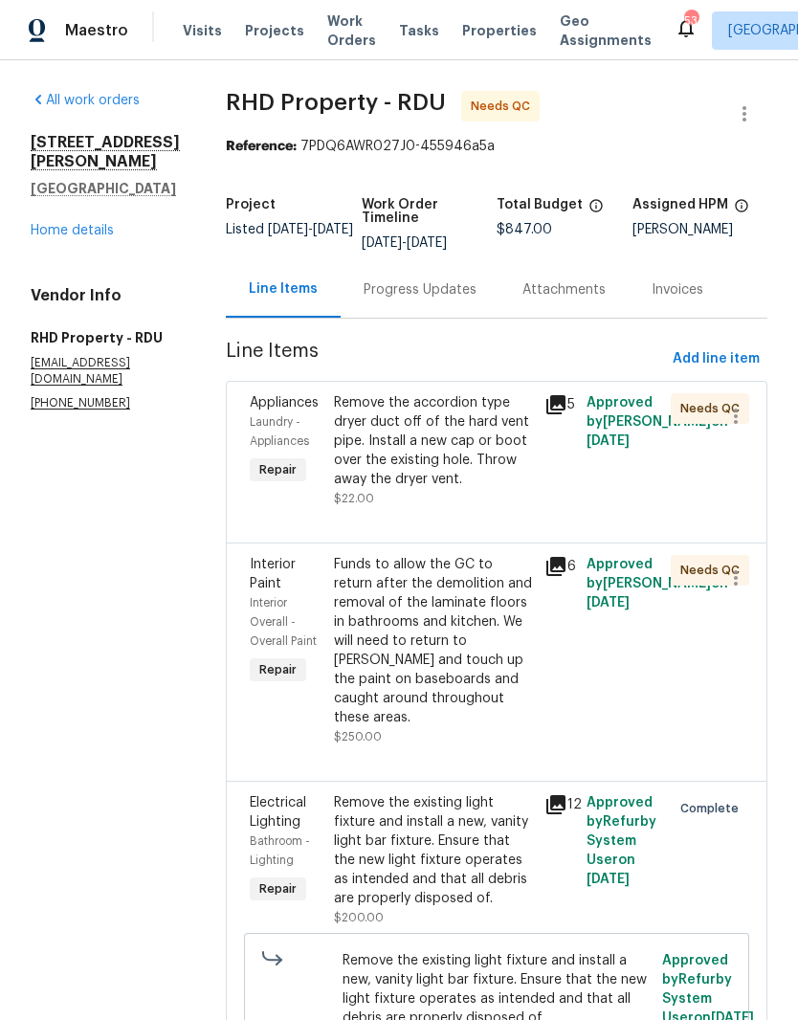
click at [60, 229] on link "Home details" at bounding box center [72, 230] width 83 height 13
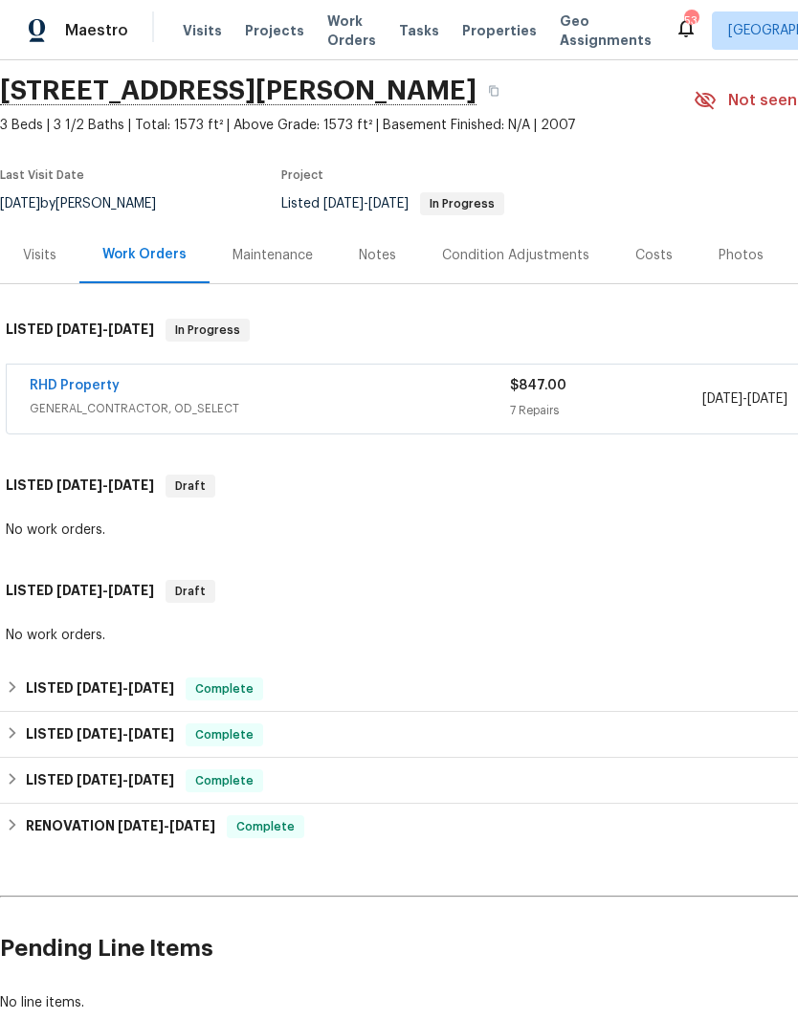
scroll to position [64, 0]
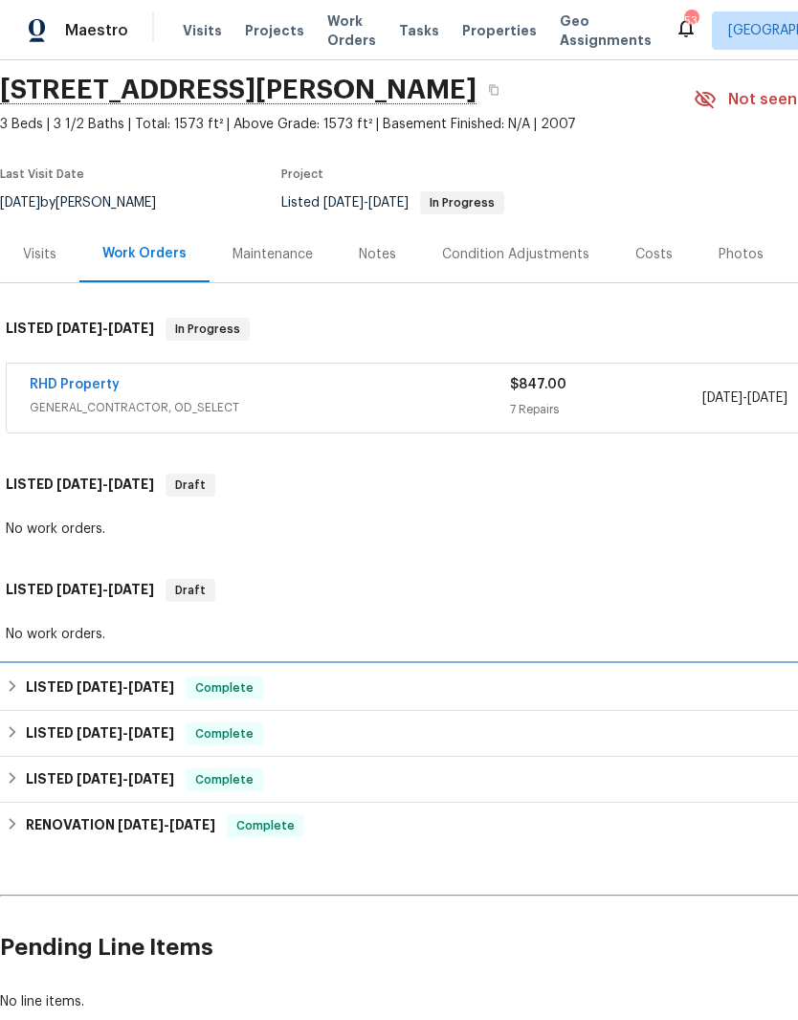
click at [56, 684] on h6 "LISTED 9/22/25 - 9/30/25" at bounding box center [100, 688] width 148 height 23
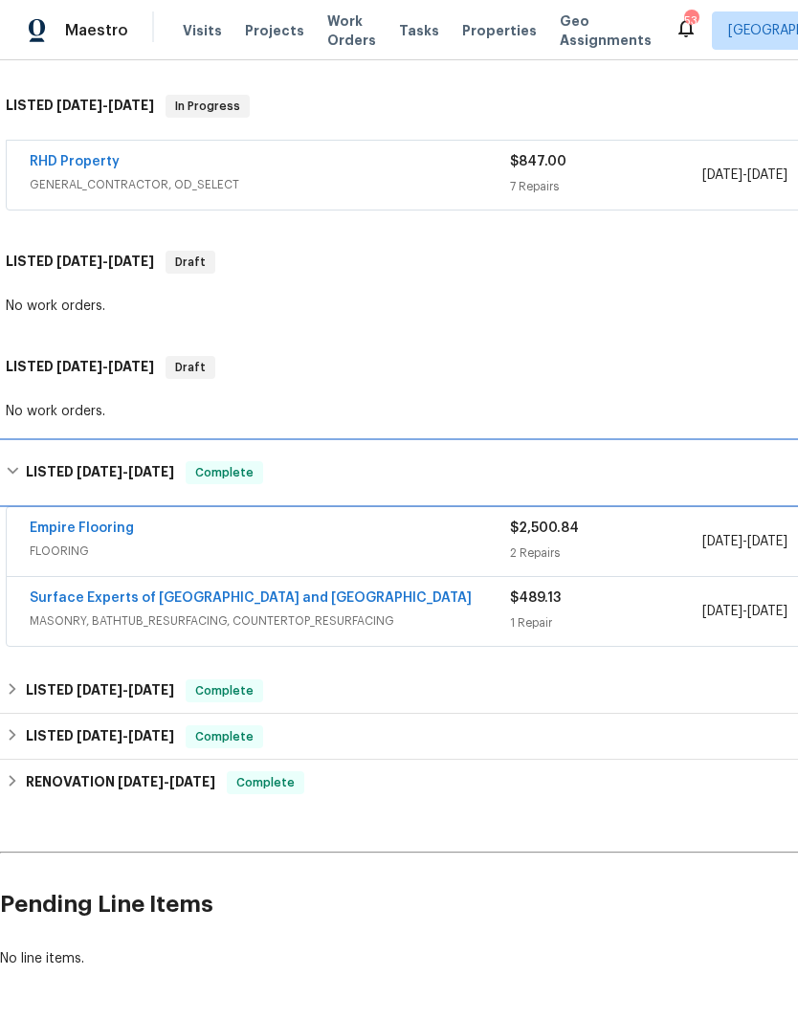
scroll to position [286, 0]
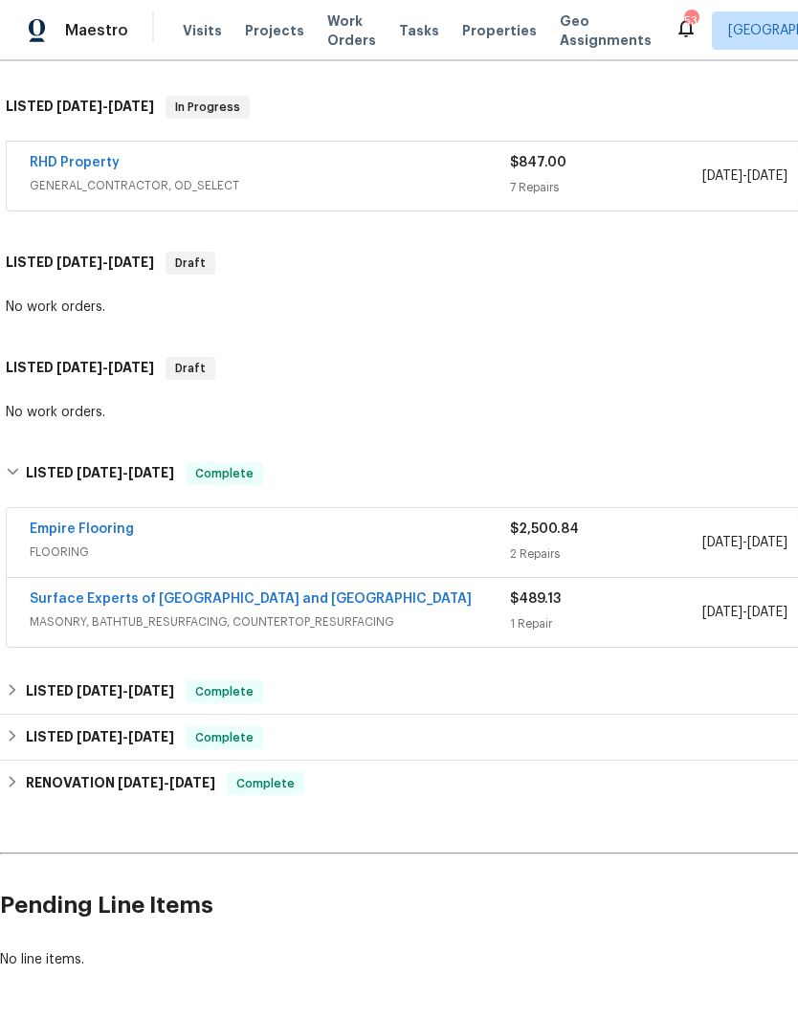
click at [95, 522] on link "Empire Flooring" at bounding box center [82, 528] width 104 height 13
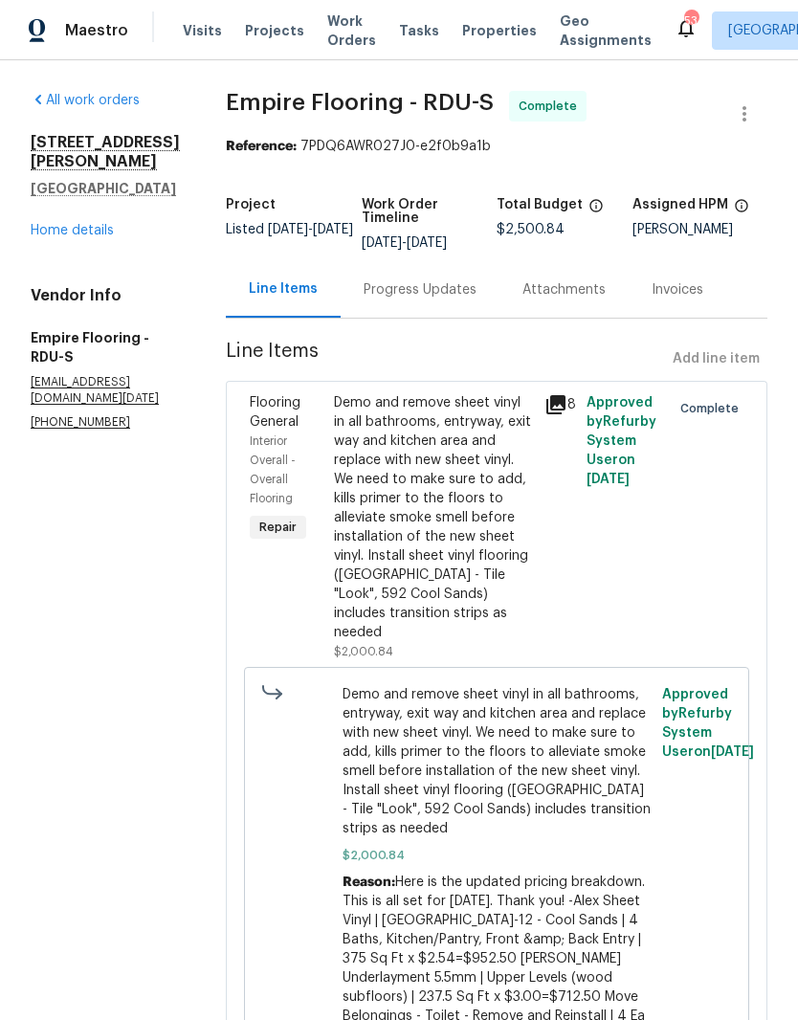
click at [477, 300] on div "Progress Updates" at bounding box center [420, 289] width 113 height 19
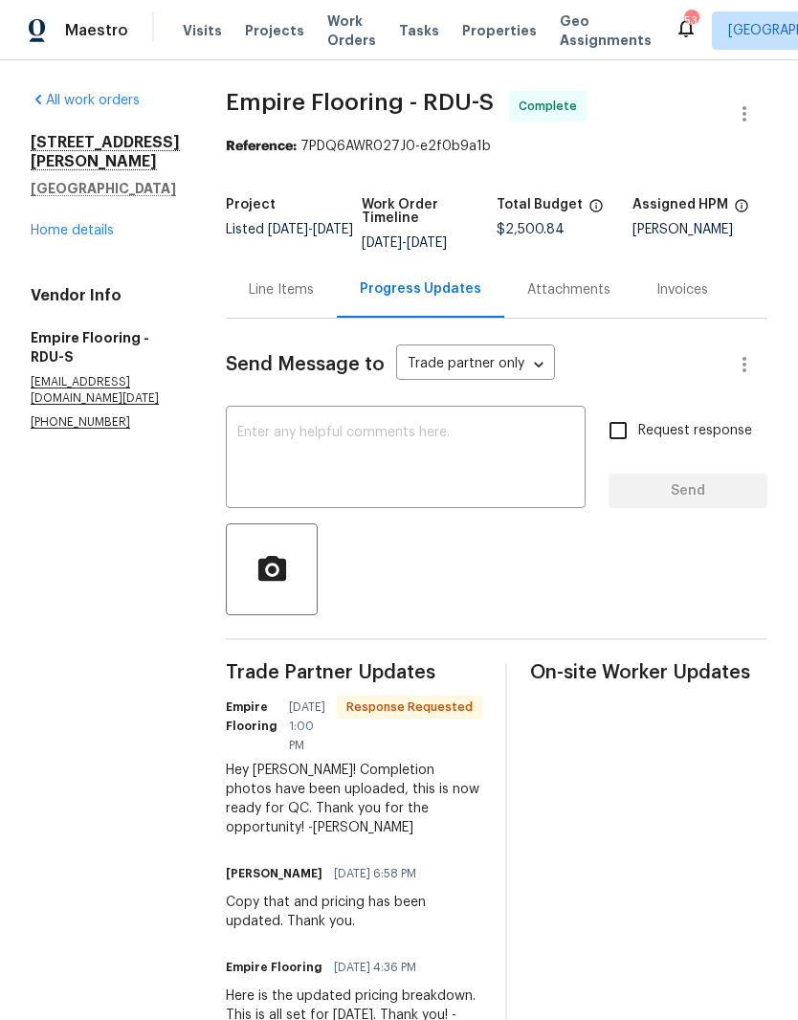
click at [337, 296] on div "Line Items" at bounding box center [281, 289] width 111 height 56
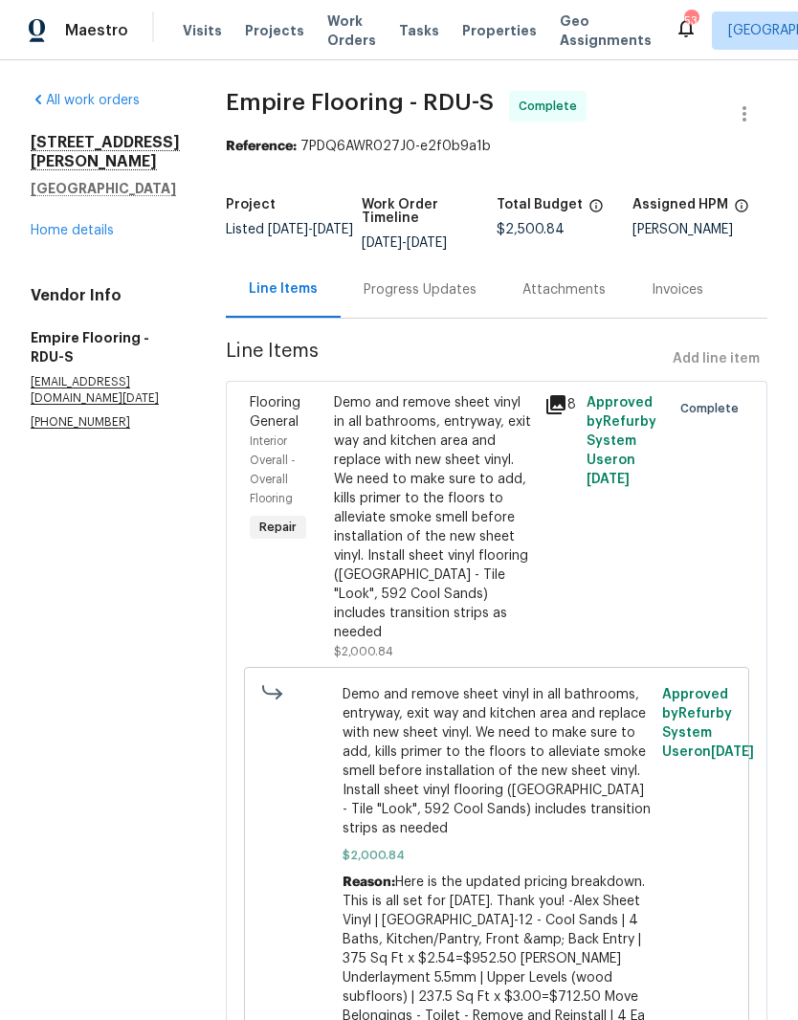
click at [425, 522] on div "Demo and remove sheet vinyl in all bathrooms, entryway, exit way and kitchen ar…" at bounding box center [433, 517] width 199 height 249
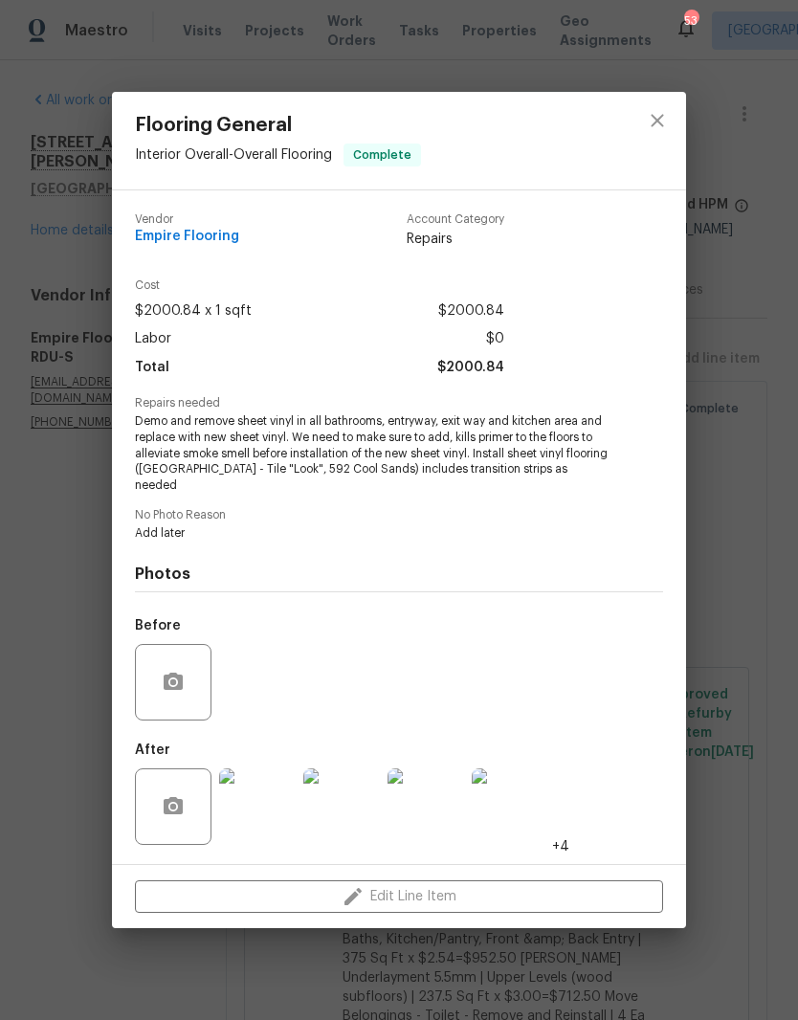
click at [253, 812] on img at bounding box center [257, 806] width 77 height 77
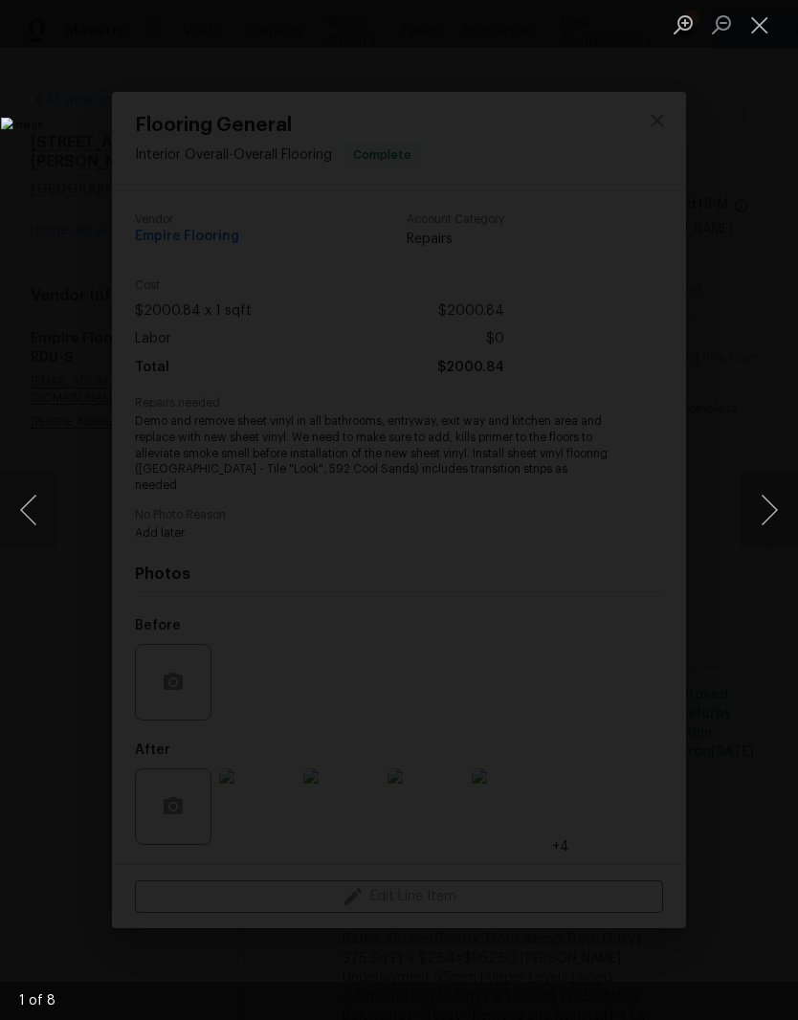
click at [767, 512] on button "Next image" at bounding box center [769, 510] width 57 height 77
click at [774, 507] on button "Next image" at bounding box center [769, 510] width 57 height 77
click at [772, 507] on button "Next image" at bounding box center [769, 510] width 57 height 77
click at [772, 500] on button "Next image" at bounding box center [769, 510] width 57 height 77
click at [772, 502] on button "Next image" at bounding box center [769, 510] width 57 height 77
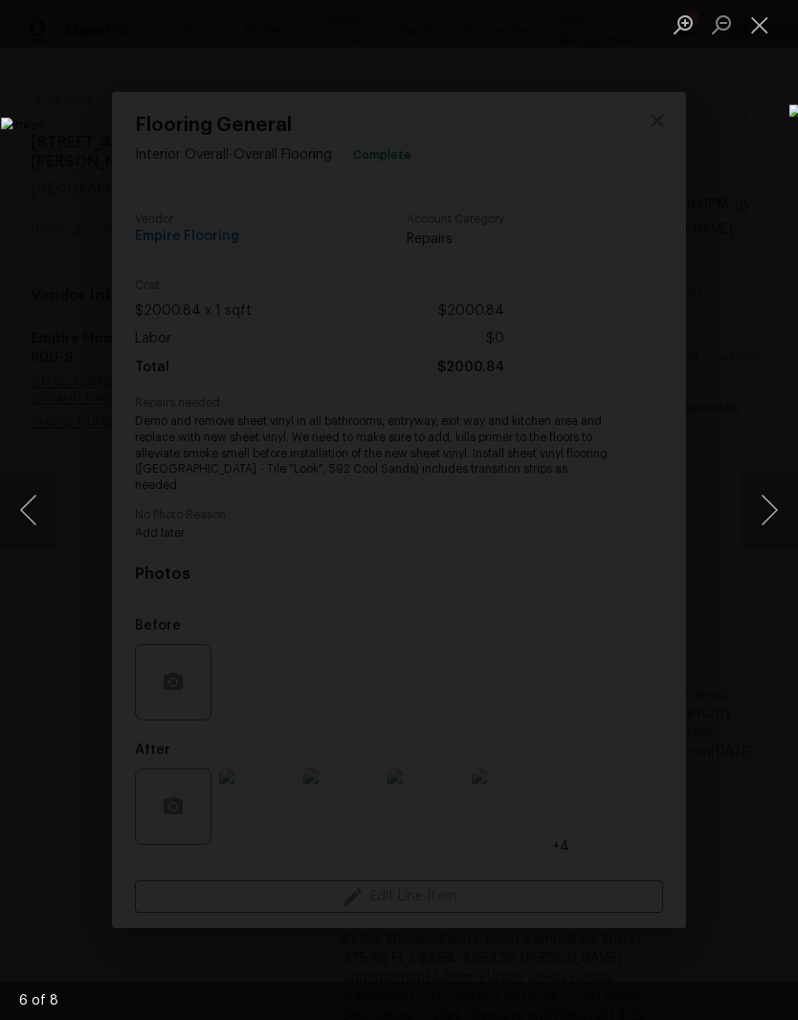
click at [767, 503] on button "Next image" at bounding box center [769, 510] width 57 height 77
click at [773, 499] on button "Next image" at bounding box center [769, 510] width 57 height 77
click at [774, 494] on button "Next image" at bounding box center [769, 510] width 57 height 77
click at [769, 492] on button "Next image" at bounding box center [769, 510] width 57 height 77
click at [771, 23] on button "Close lightbox" at bounding box center [760, 24] width 38 height 33
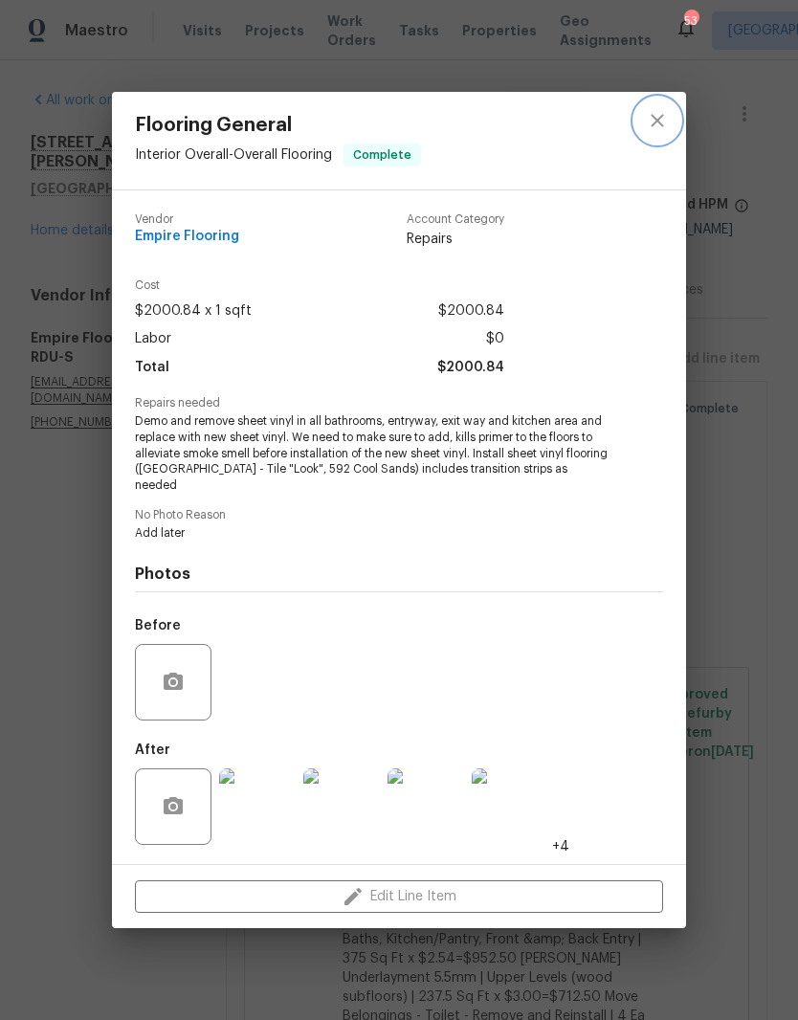
click at [677, 128] on button "close" at bounding box center [657, 121] width 46 height 46
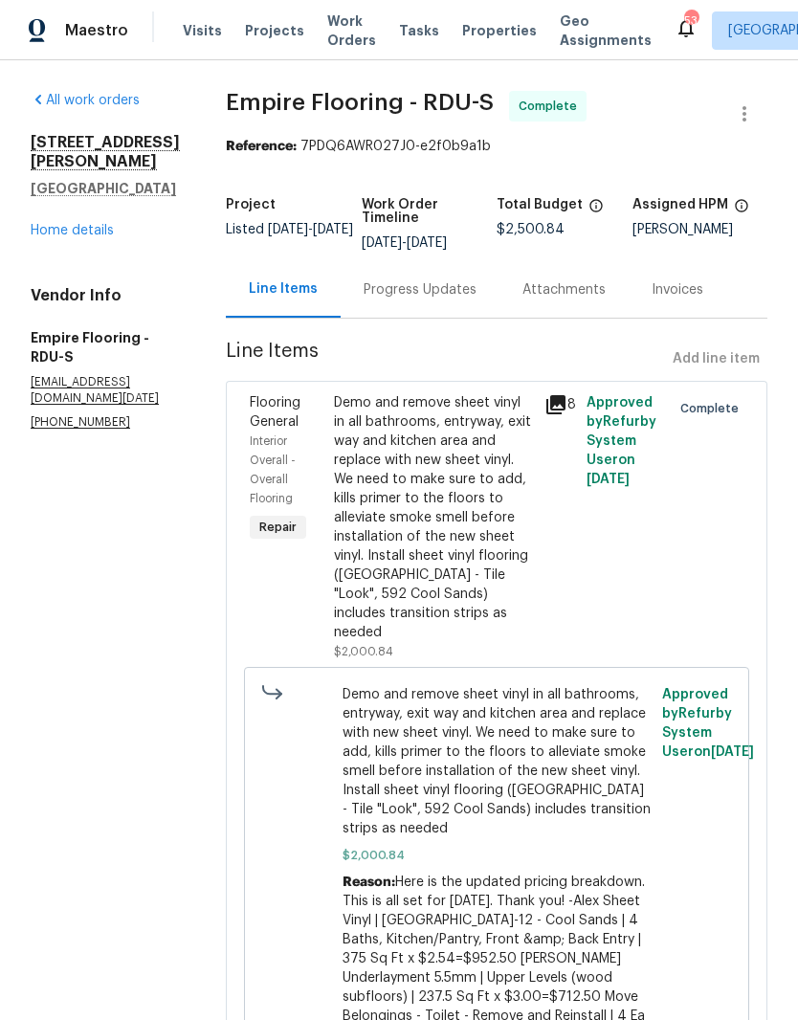
click at [102, 224] on link "Home details" at bounding box center [72, 230] width 83 height 13
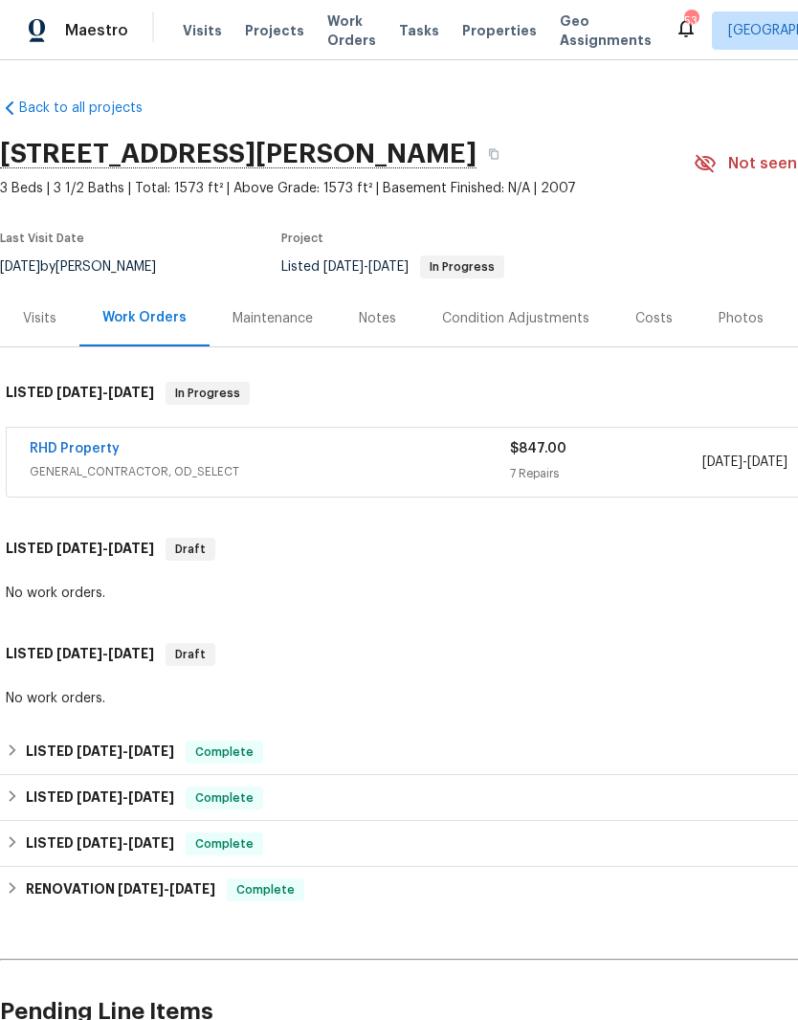
click at [100, 447] on link "RHD Property" at bounding box center [75, 448] width 90 height 13
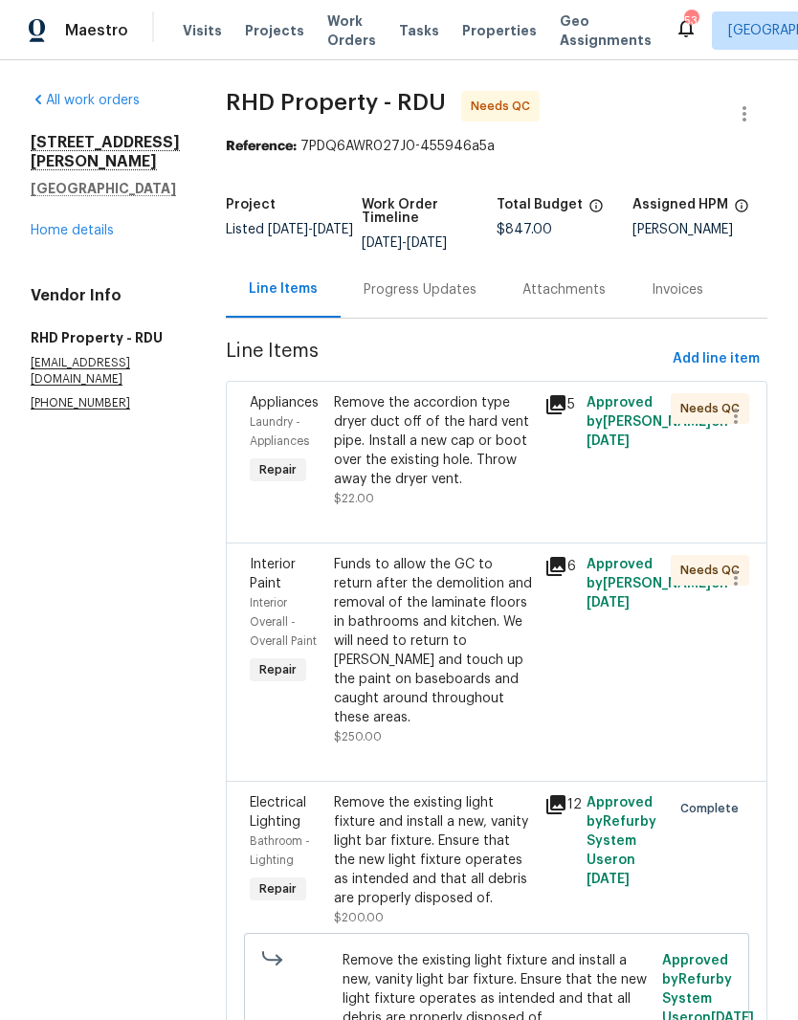
click at [465, 656] on div "Funds to allow the GC to return after the demolition and removal of the laminat…" at bounding box center [433, 641] width 199 height 172
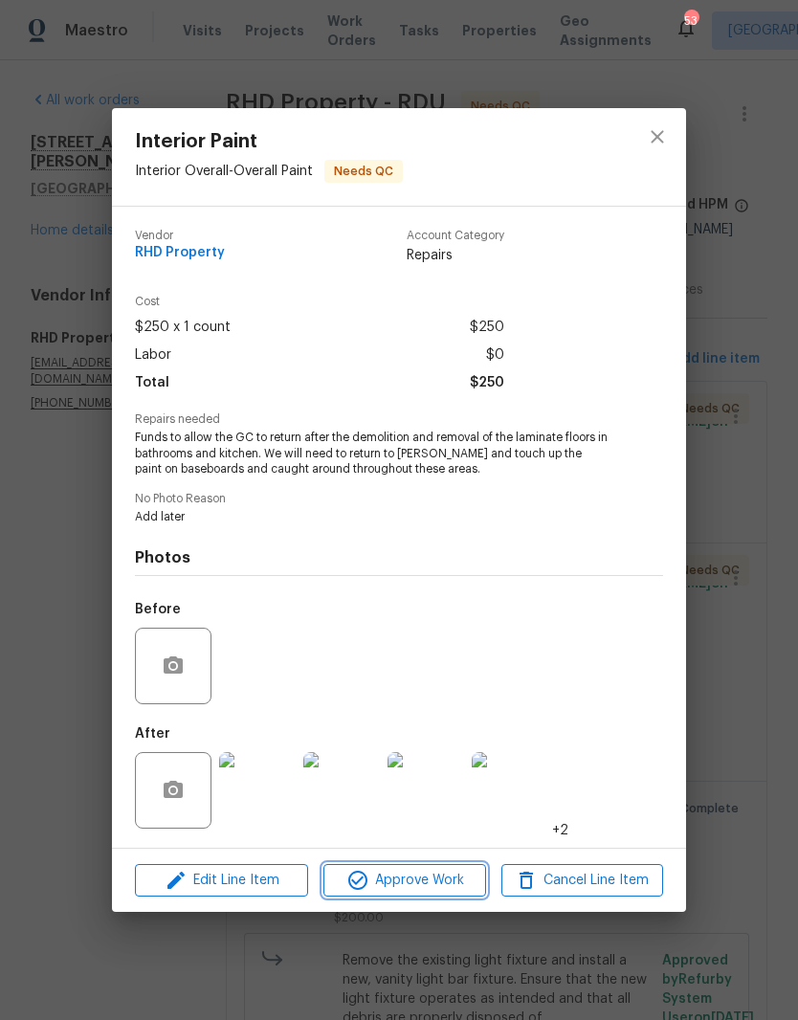
click at [406, 882] on span "Approve Work" at bounding box center [404, 881] width 150 height 24
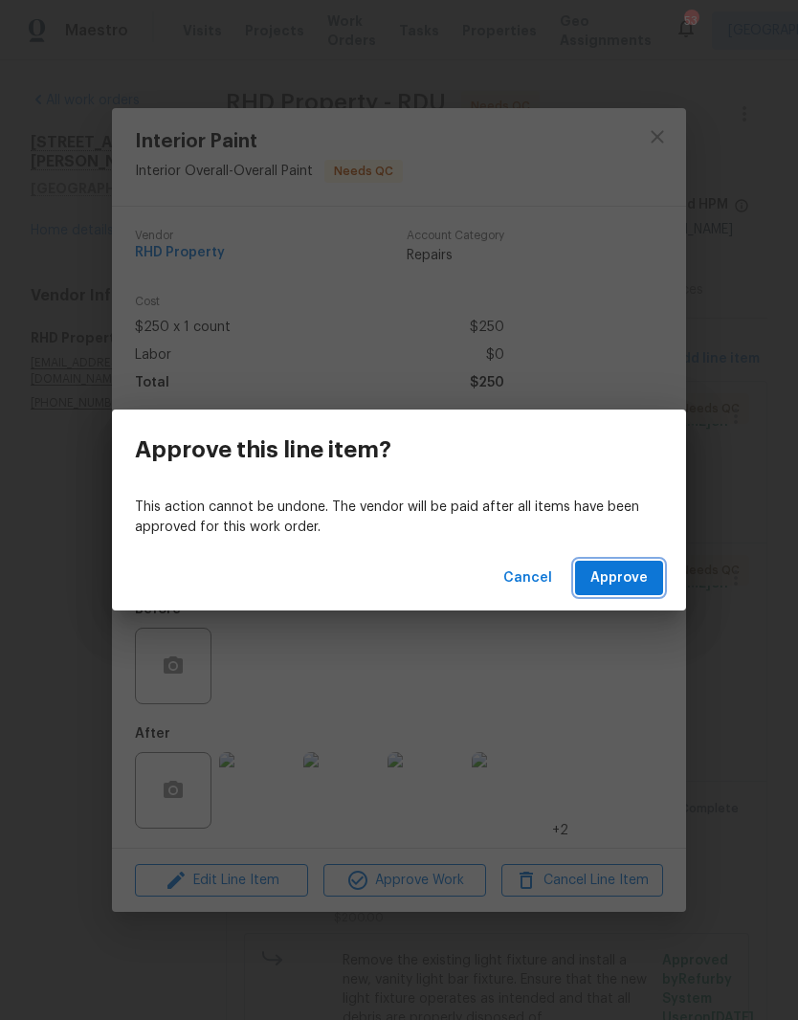
click at [608, 567] on span "Approve" at bounding box center [618, 579] width 57 height 24
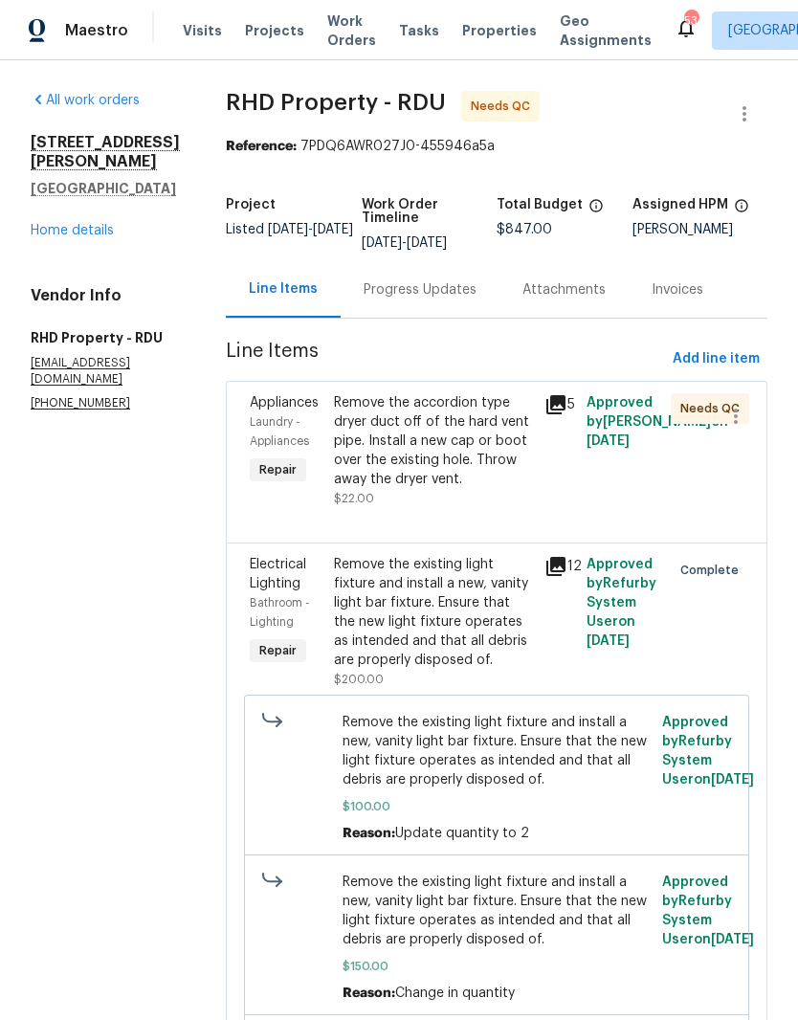
click at [465, 300] on div "Progress Updates" at bounding box center [420, 289] width 113 height 19
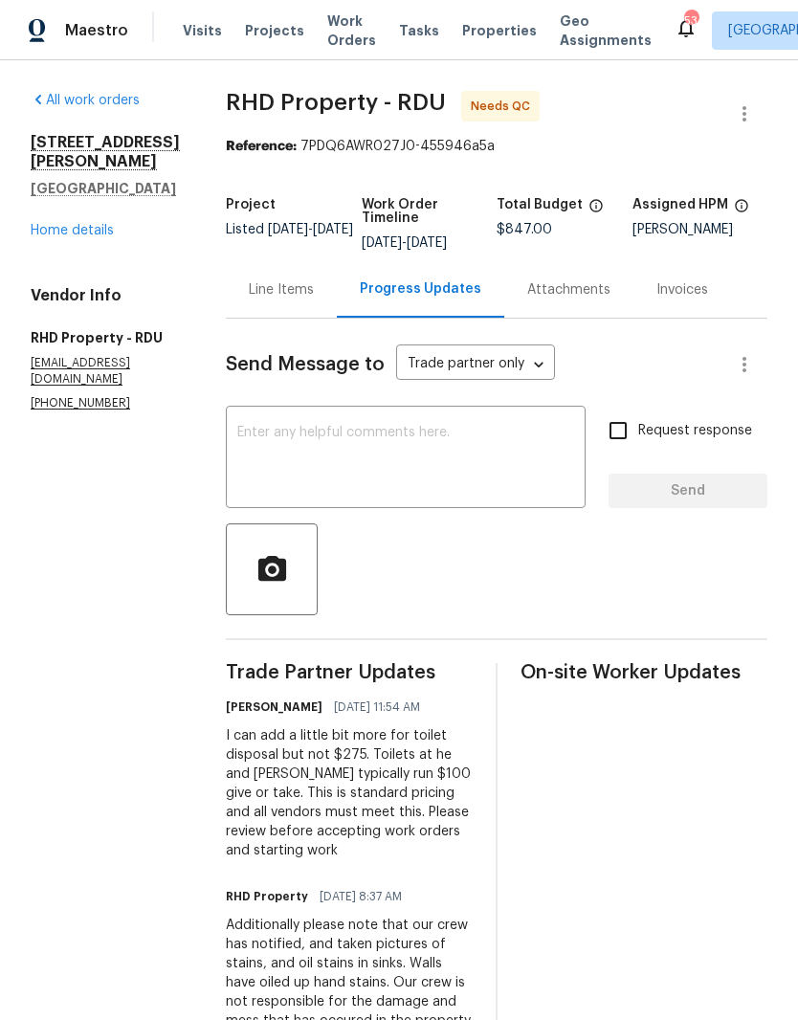
click at [451, 474] on textarea at bounding box center [405, 459] width 337 height 67
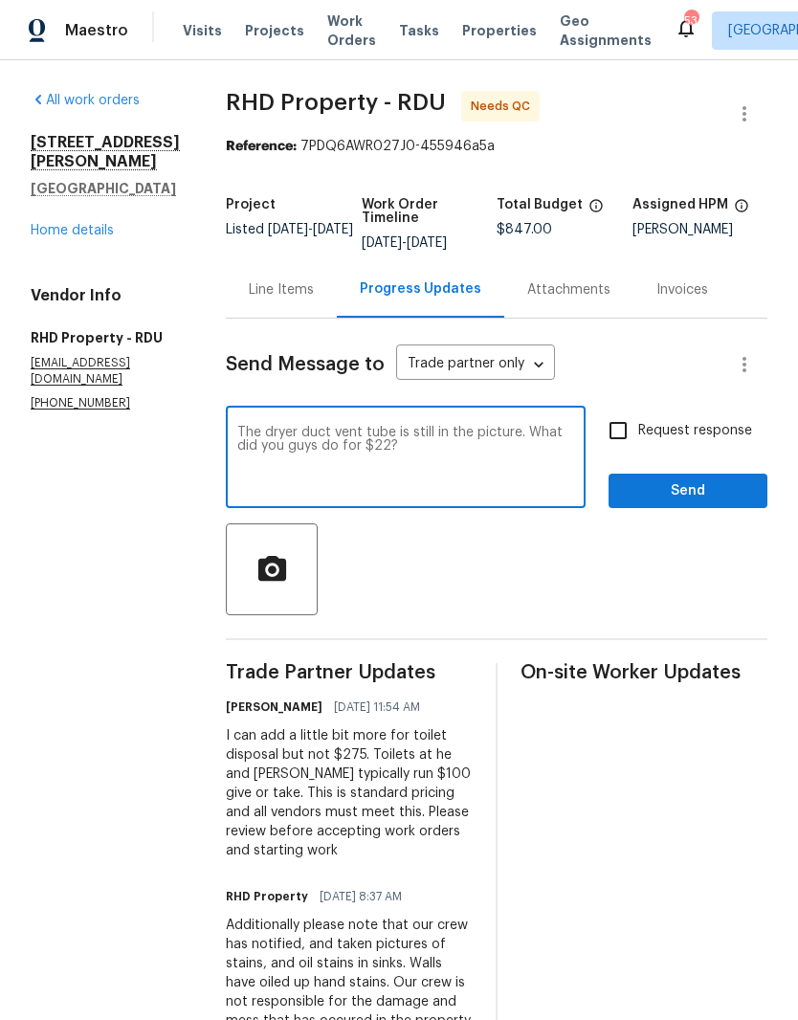
type textarea "The dryer duct vent tube is still in the picture. What did you guys do for $22?"
click at [634, 445] on input "Request response" at bounding box center [618, 431] width 40 height 40
checkbox input "true"
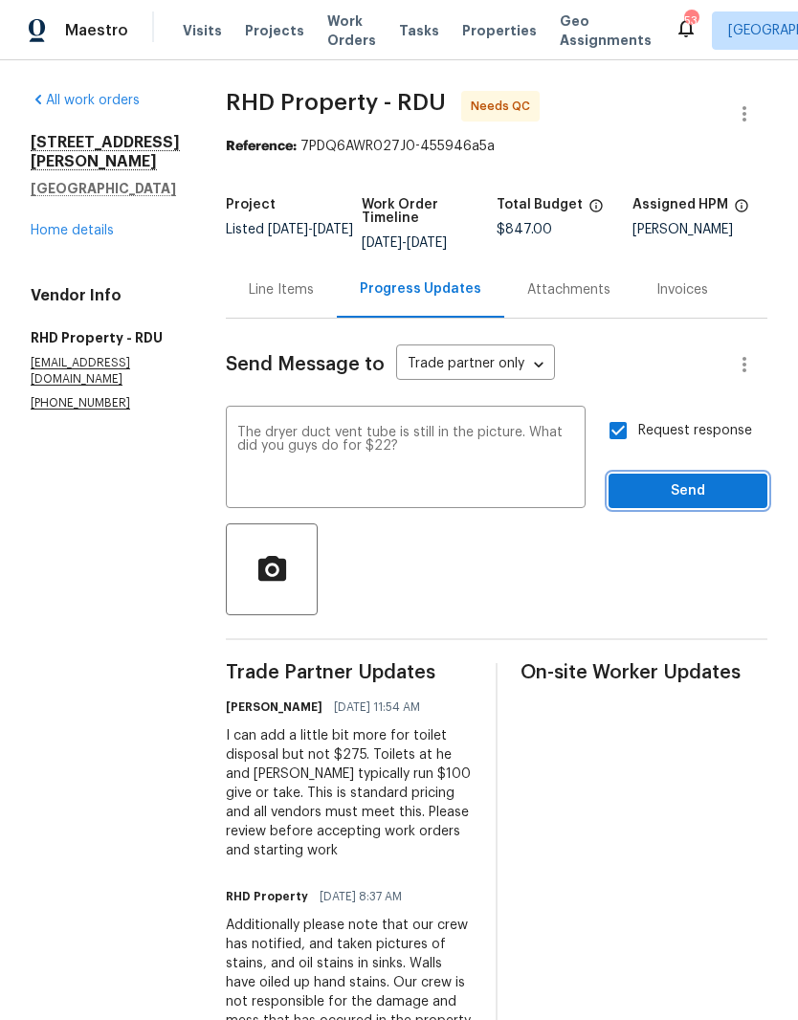
click at [678, 503] on span "Send" at bounding box center [688, 491] width 128 height 24
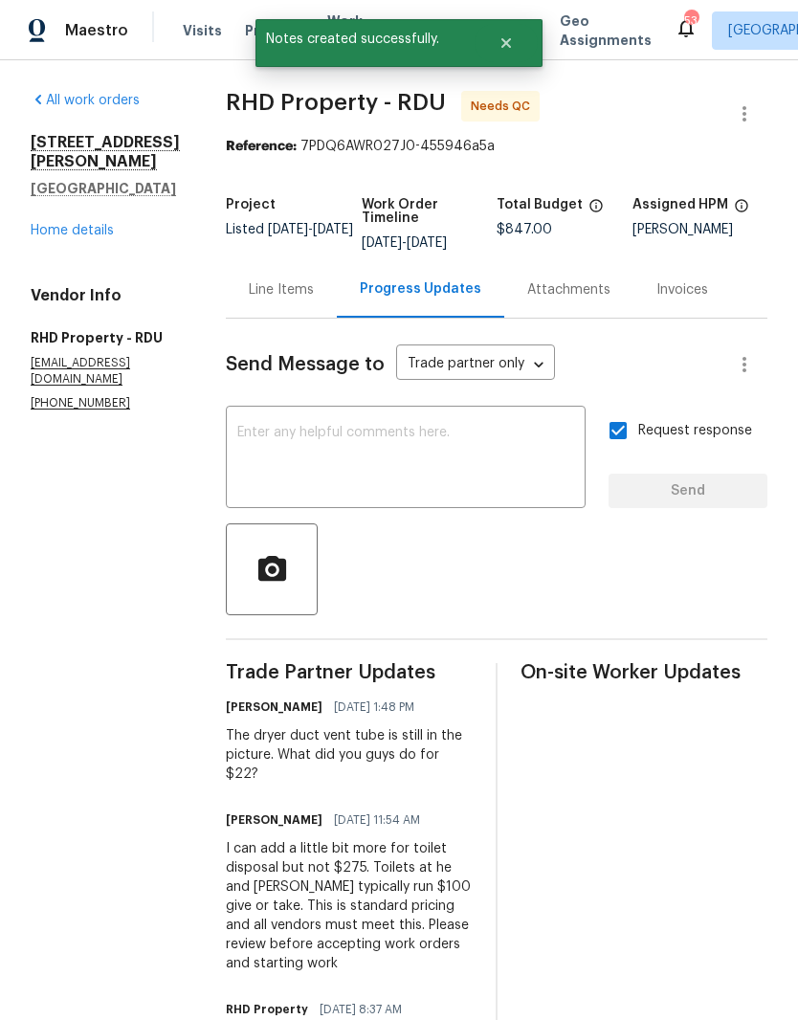
click at [93, 236] on link "Home details" at bounding box center [72, 230] width 83 height 13
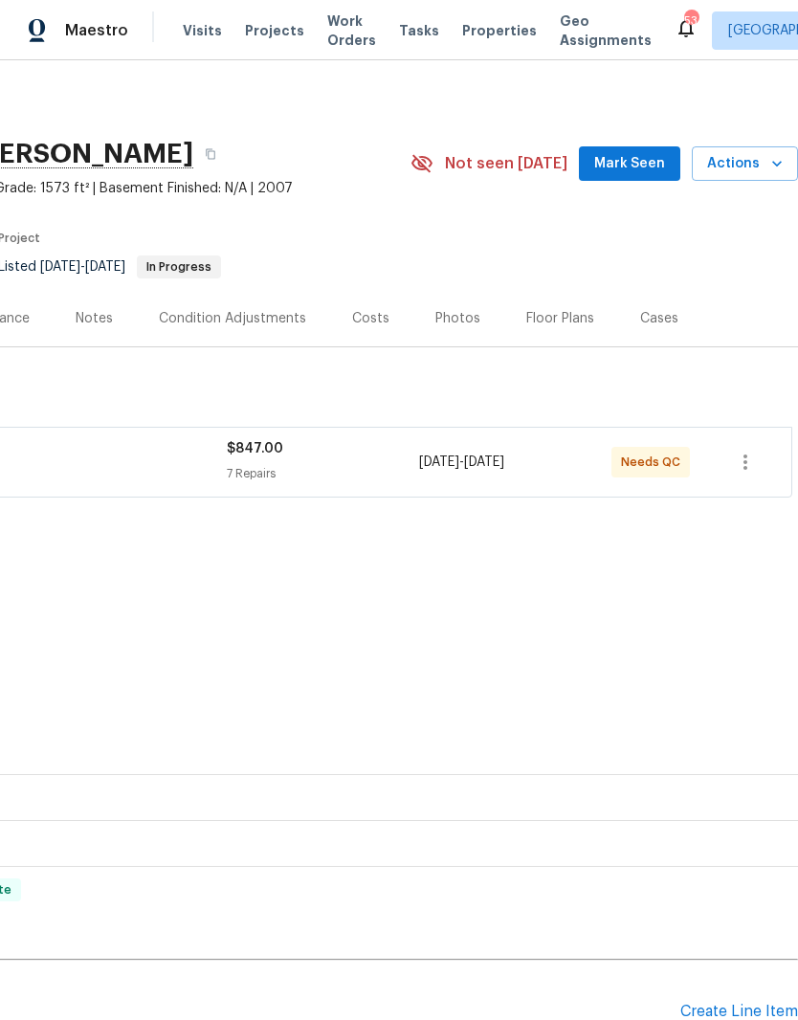
scroll to position [0, 283]
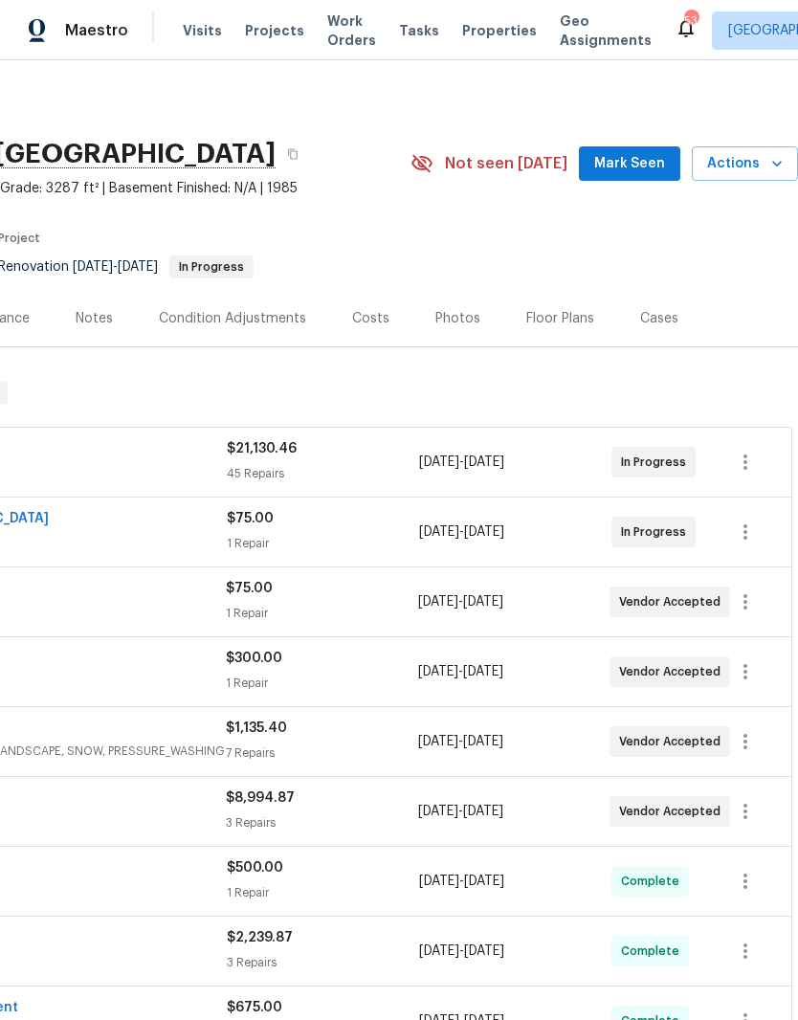
scroll to position [-1, 284]
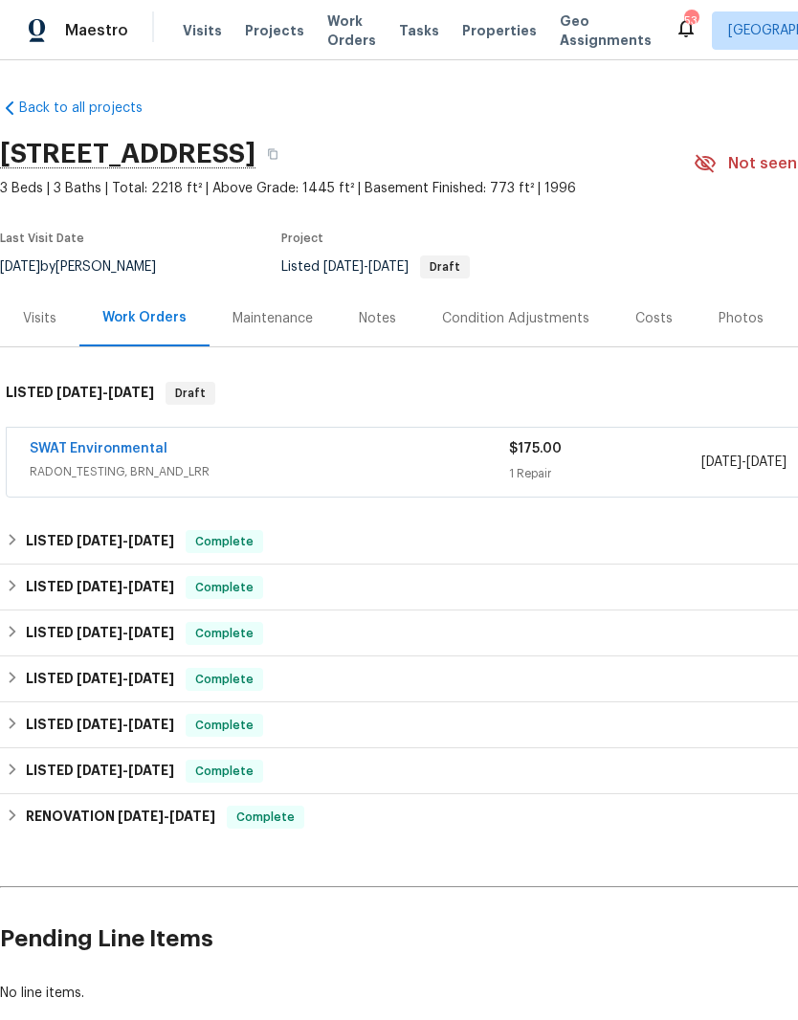
click at [131, 455] on link "SWAT Environmental" at bounding box center [99, 448] width 138 height 13
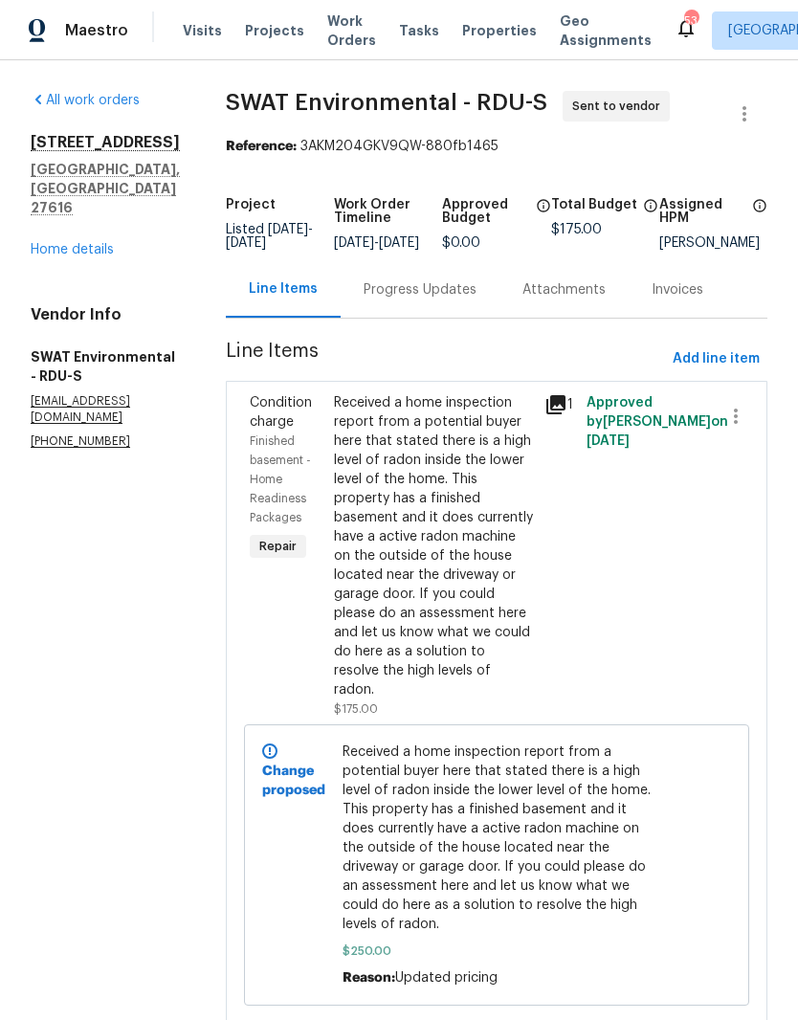
click at [76, 243] on link "Home details" at bounding box center [72, 249] width 83 height 13
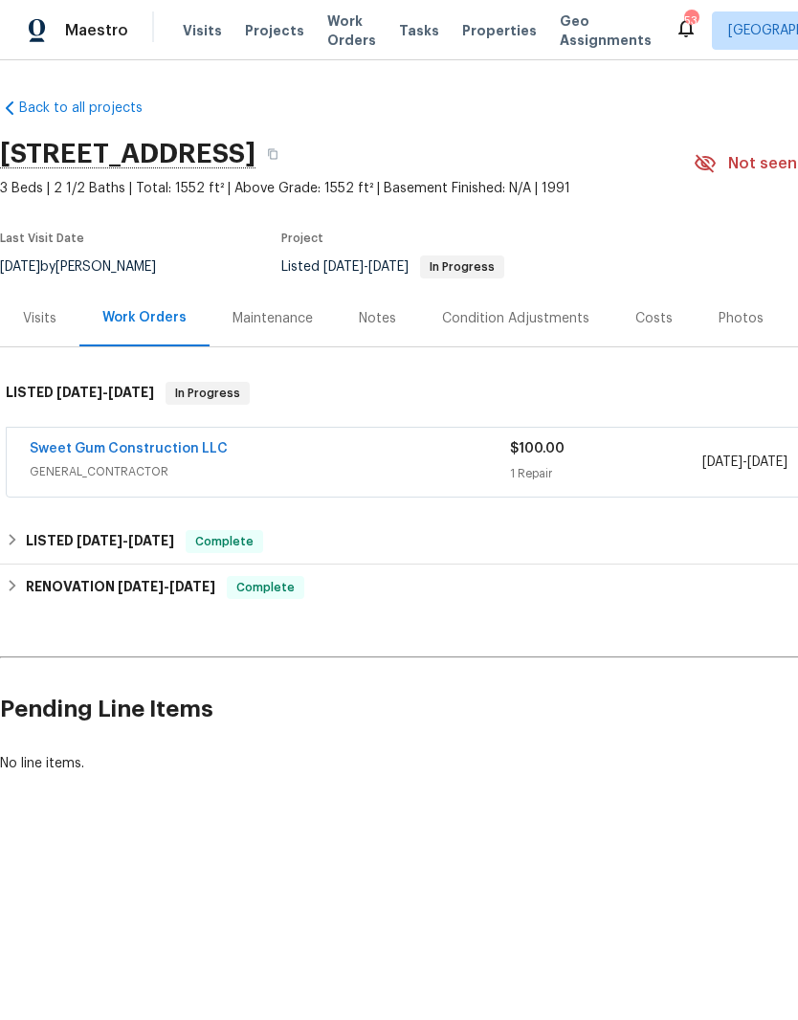
click at [194, 453] on link "Sweet Gum Construction LLC" at bounding box center [129, 448] width 198 height 13
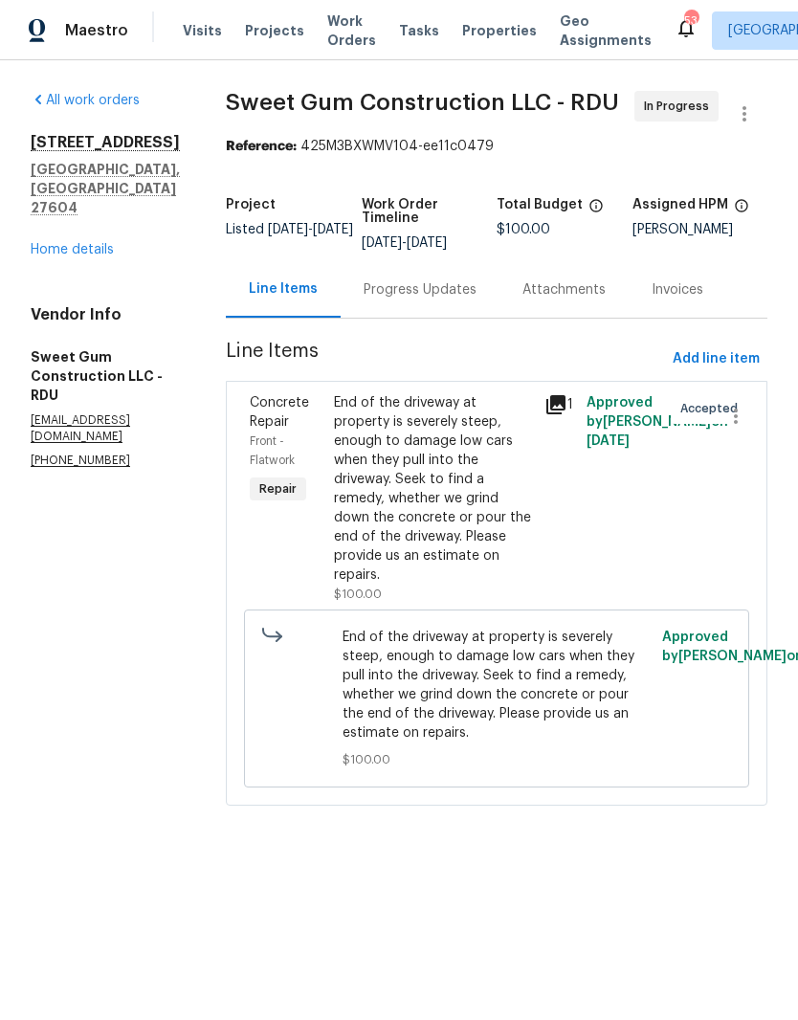
click at [84, 243] on link "Home details" at bounding box center [72, 249] width 83 height 13
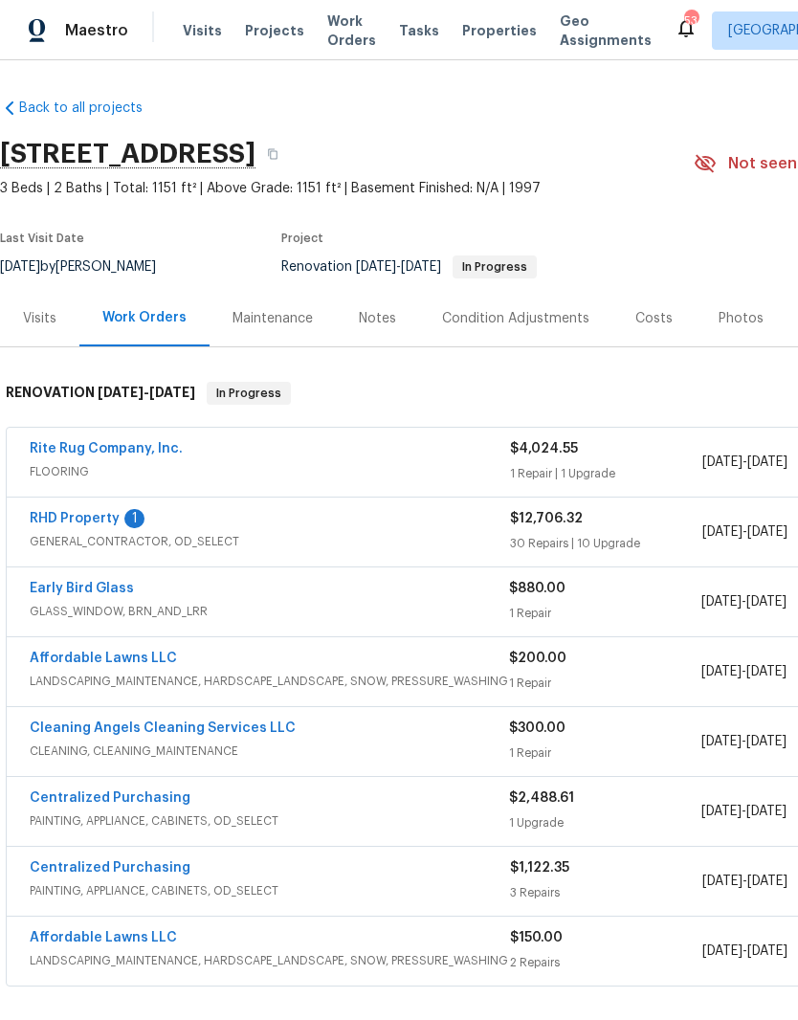
click at [96, 518] on link "RHD Property" at bounding box center [75, 518] width 90 height 13
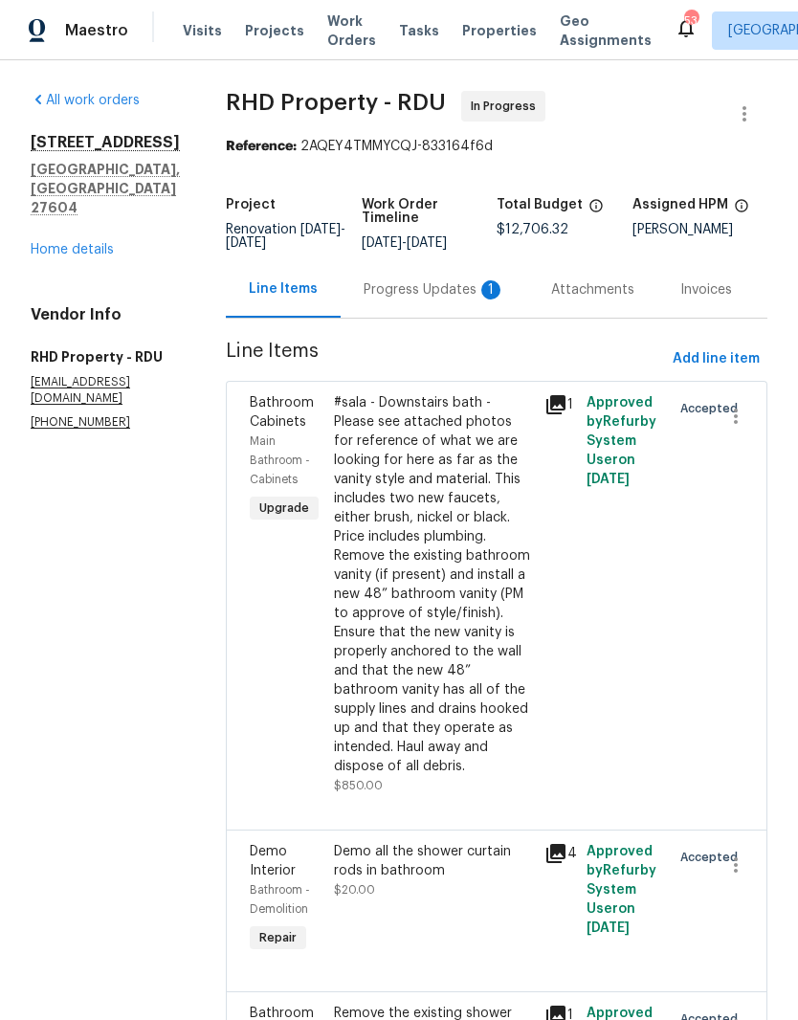
click at [422, 300] on div "Progress Updates 1" at bounding box center [435, 289] width 142 height 19
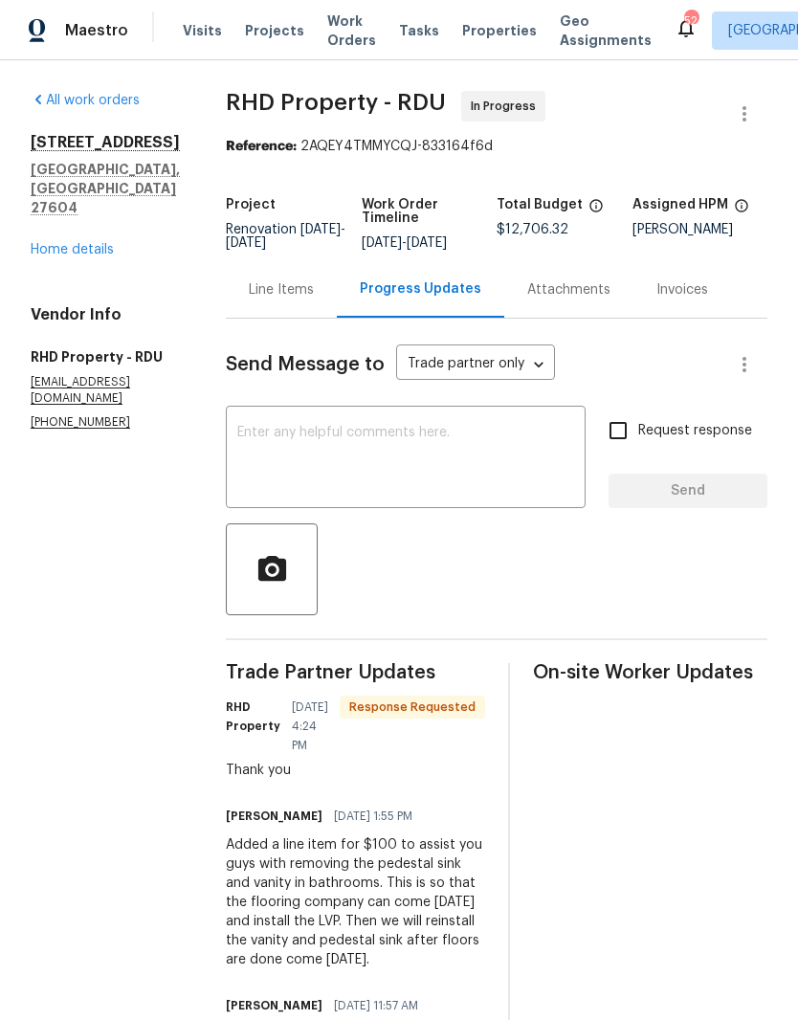
click at [104, 195] on div "[STREET_ADDRESS][PERSON_NAME] Home details" at bounding box center [105, 196] width 149 height 126
click at [87, 243] on link "Home details" at bounding box center [72, 249] width 83 height 13
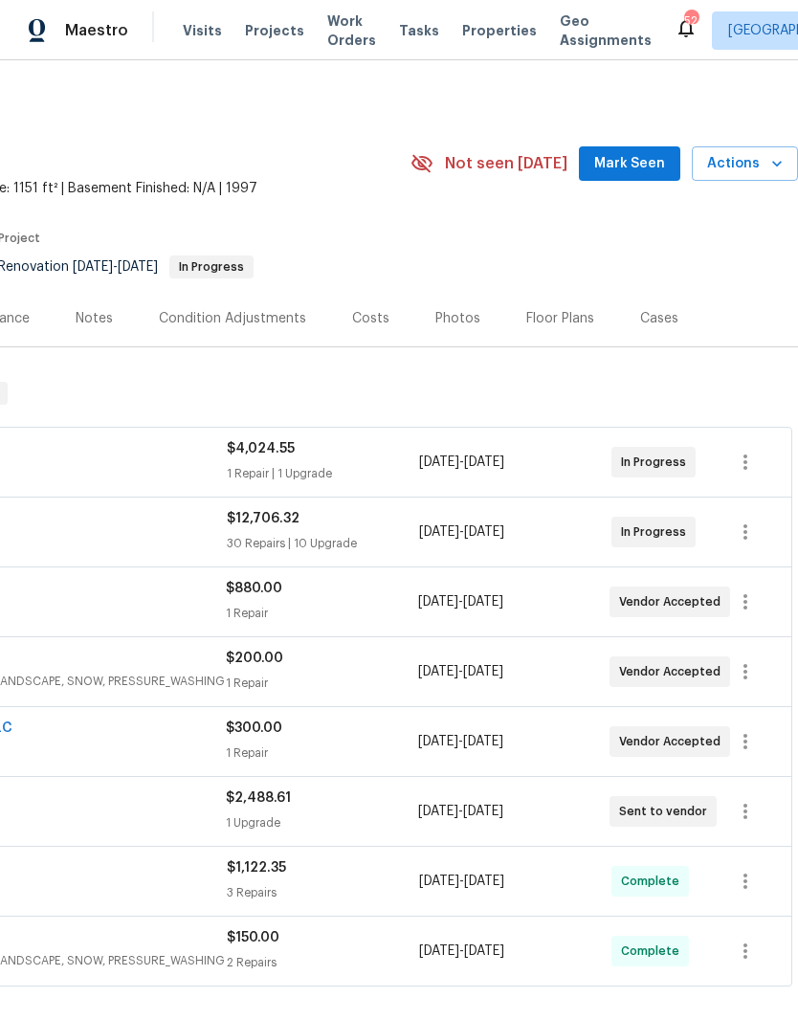
scroll to position [0, 283]
